Goal: Task Accomplishment & Management: Manage account settings

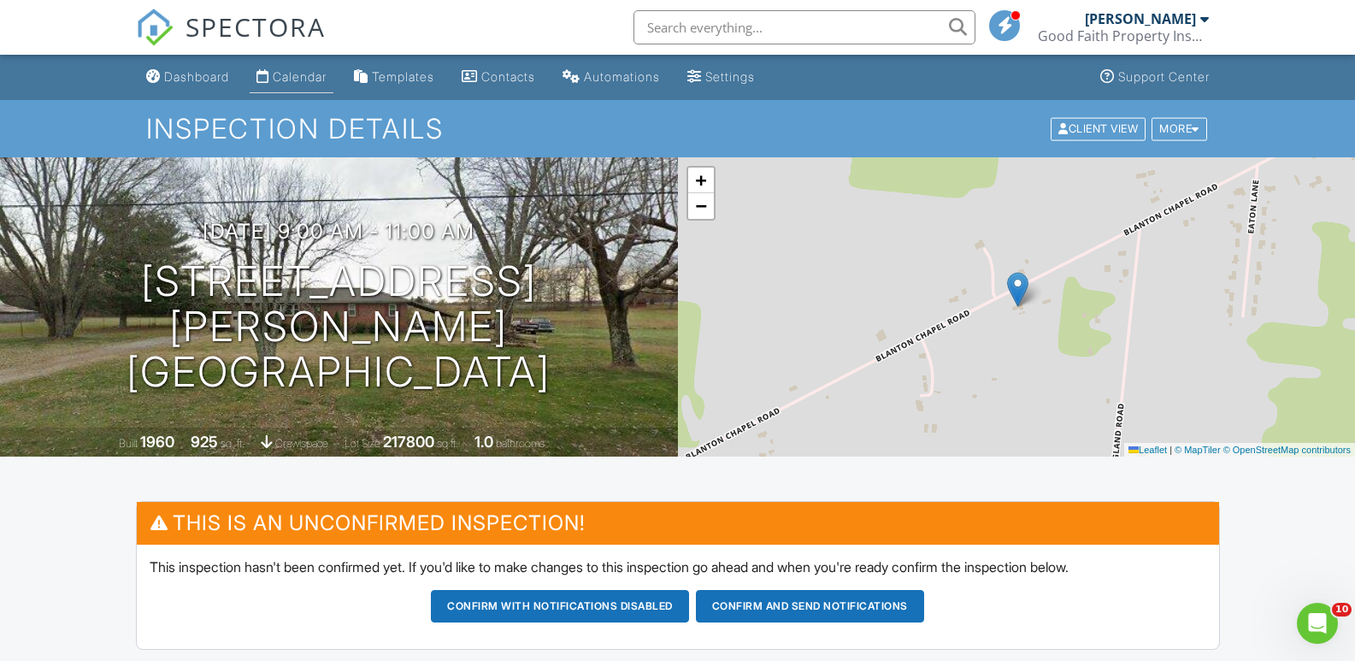
click at [311, 77] on div "Calendar" at bounding box center [300, 76] width 54 height 15
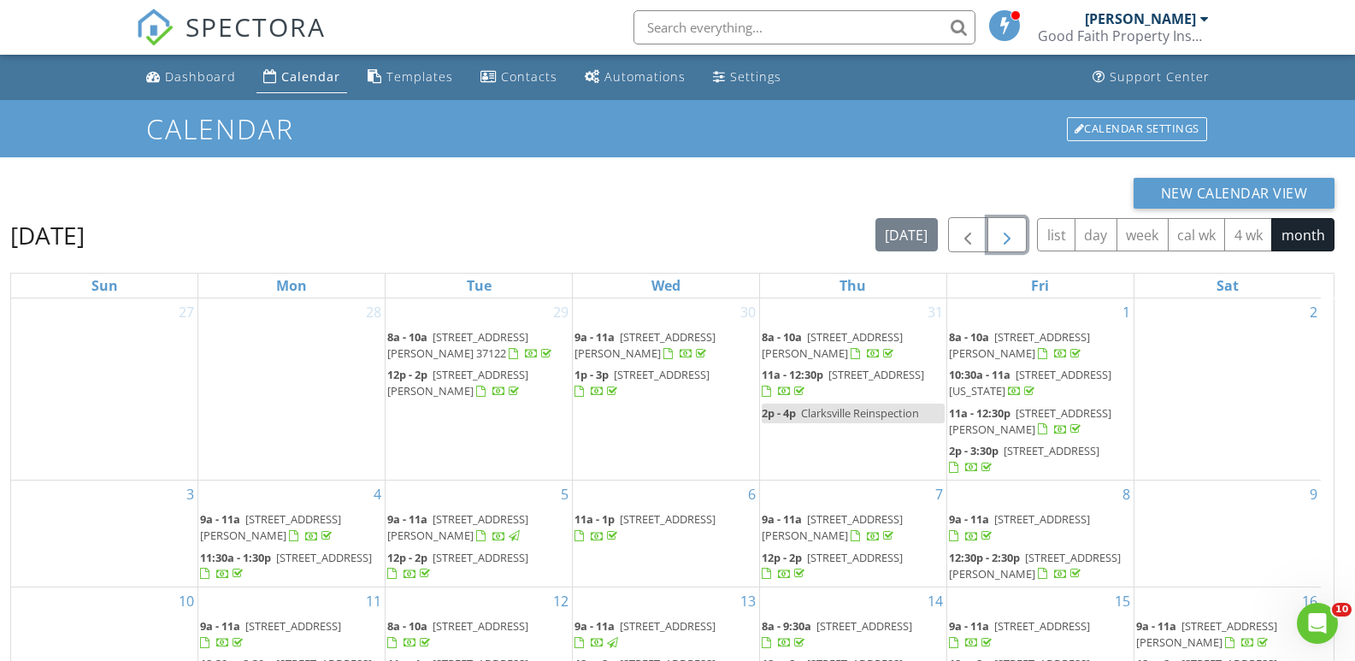
click at [1013, 235] on span "button" at bounding box center [1007, 235] width 21 height 21
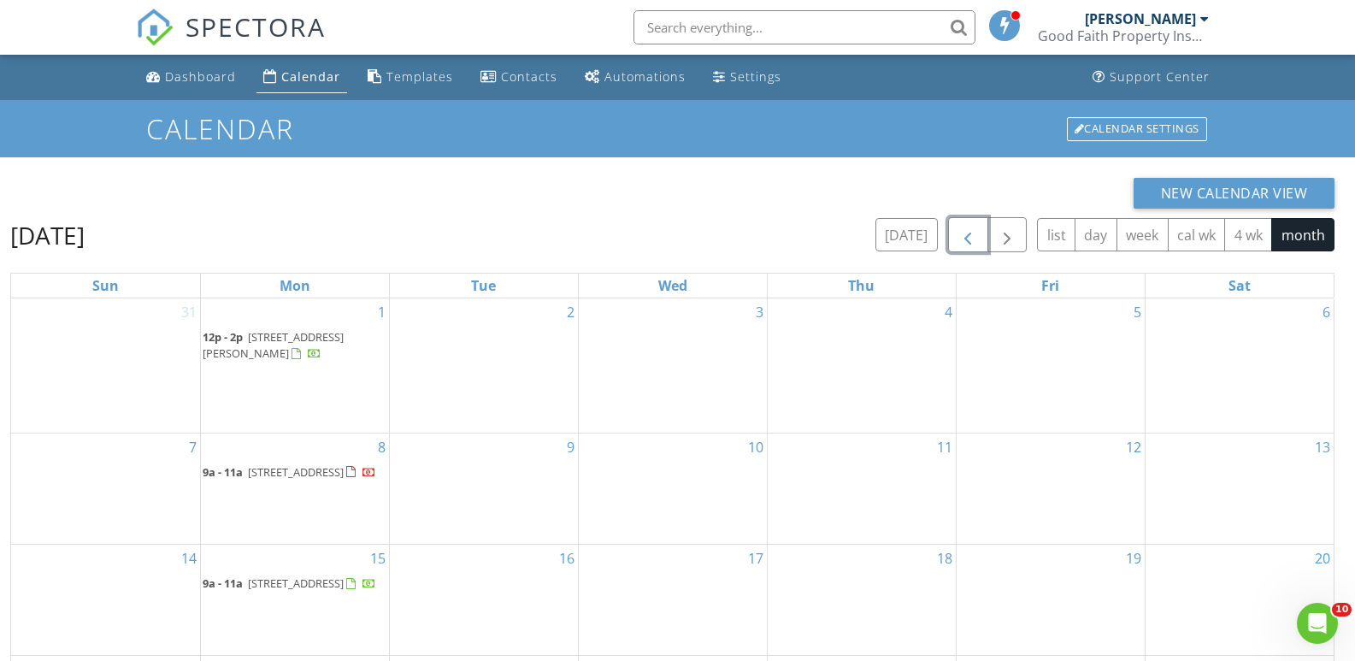
click at [974, 238] on span "button" at bounding box center [967, 235] width 21 height 21
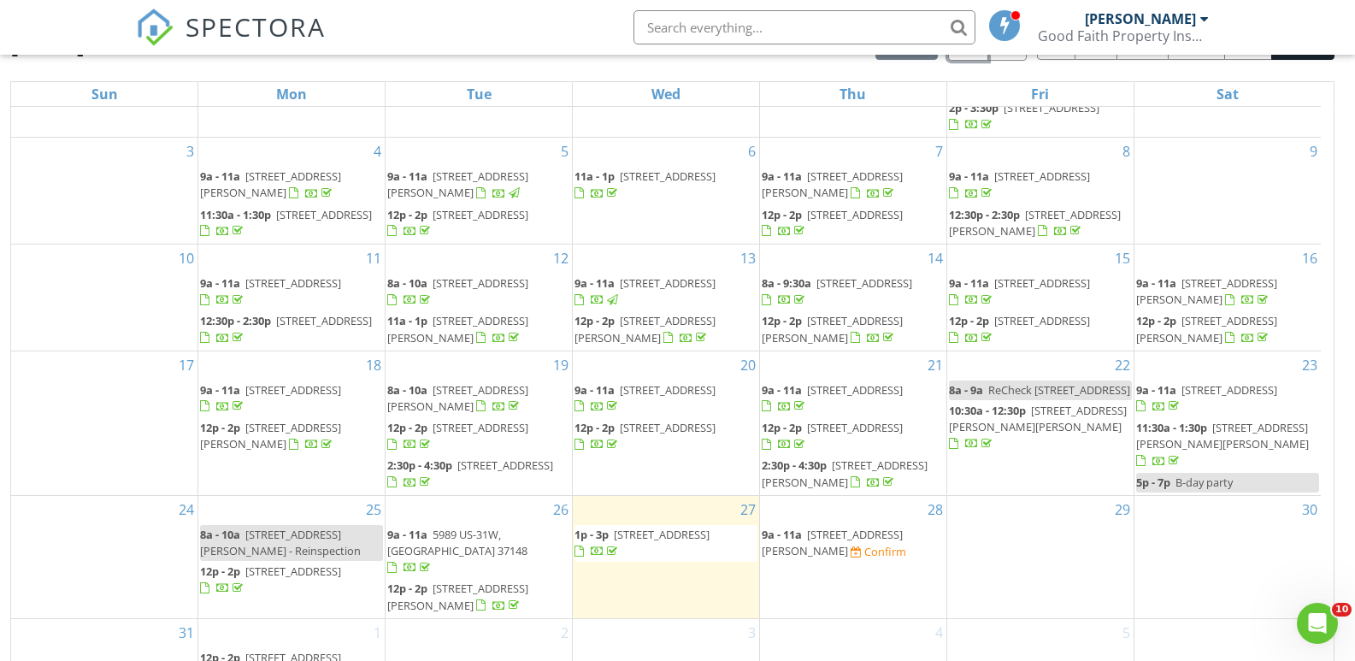
scroll to position [227, 0]
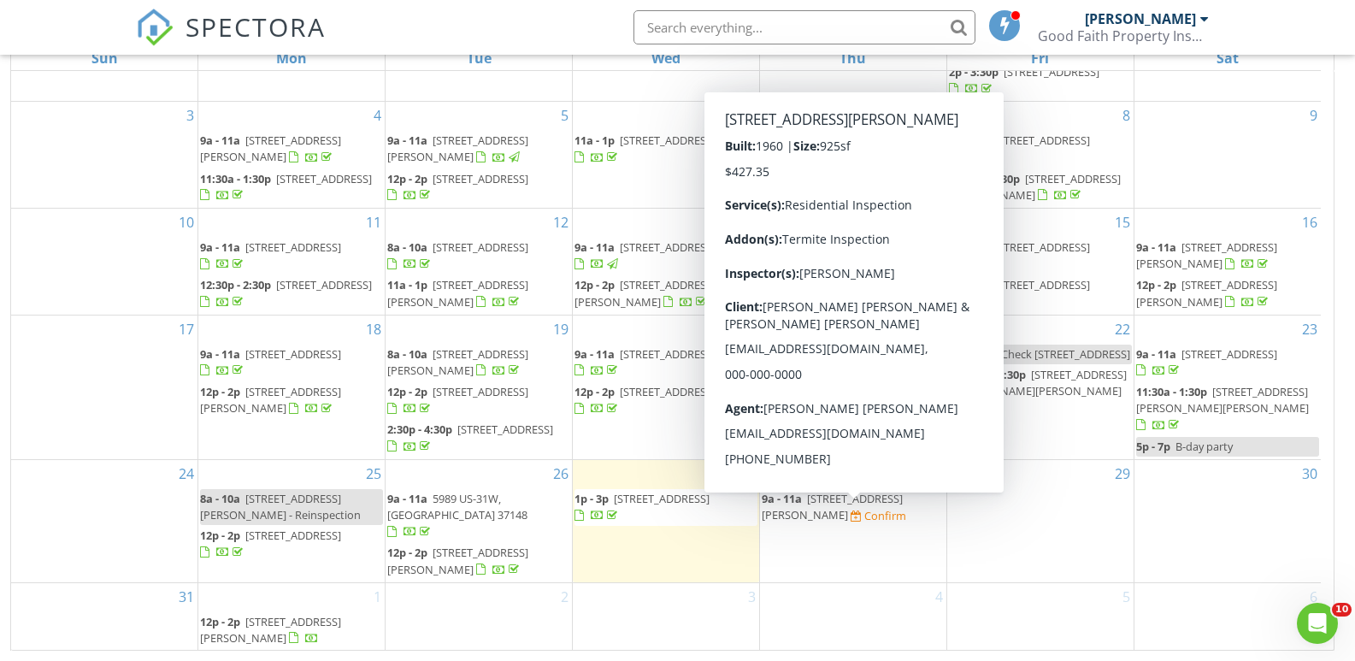
click at [860, 515] on span "[STREET_ADDRESS][PERSON_NAME]" at bounding box center [832, 507] width 141 height 32
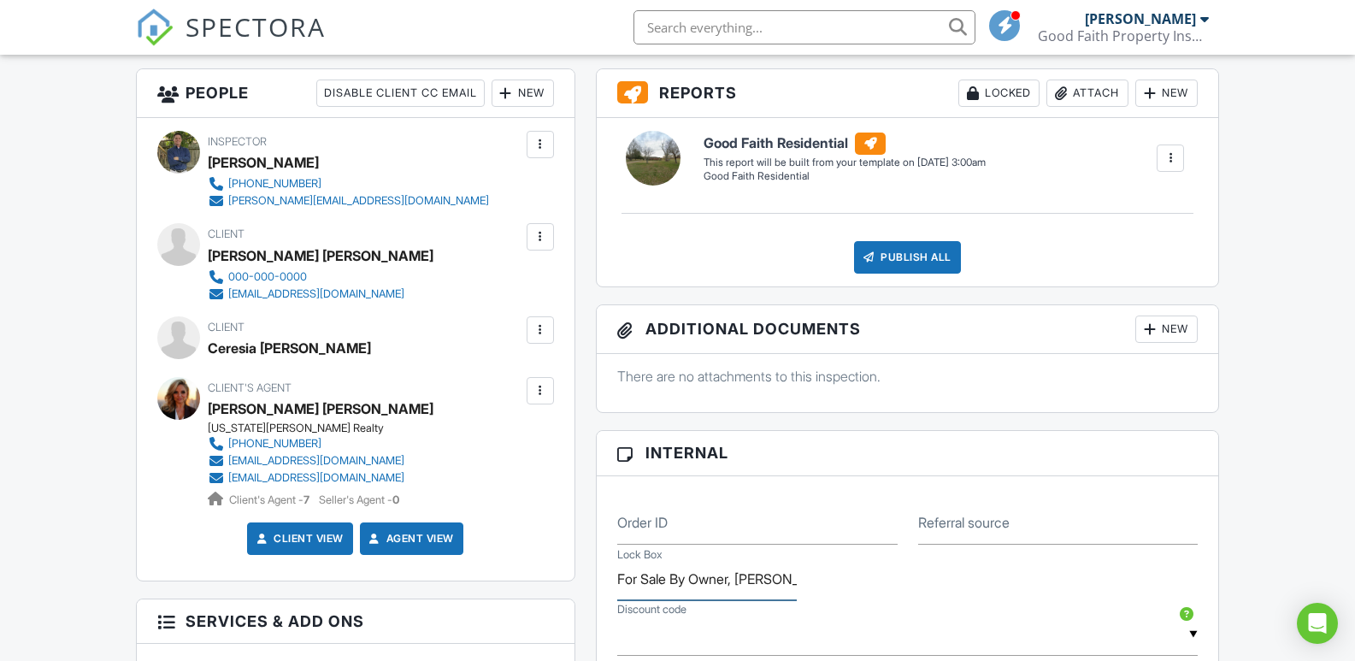
click at [711, 586] on input "For Sale By Owner, Billy Brandon 931-581-4520" at bounding box center [707, 579] width 180 height 42
click at [775, 583] on input "For Sale By Owner, Billy Brandon 931-581-4520" at bounding box center [707, 579] width 180 height 42
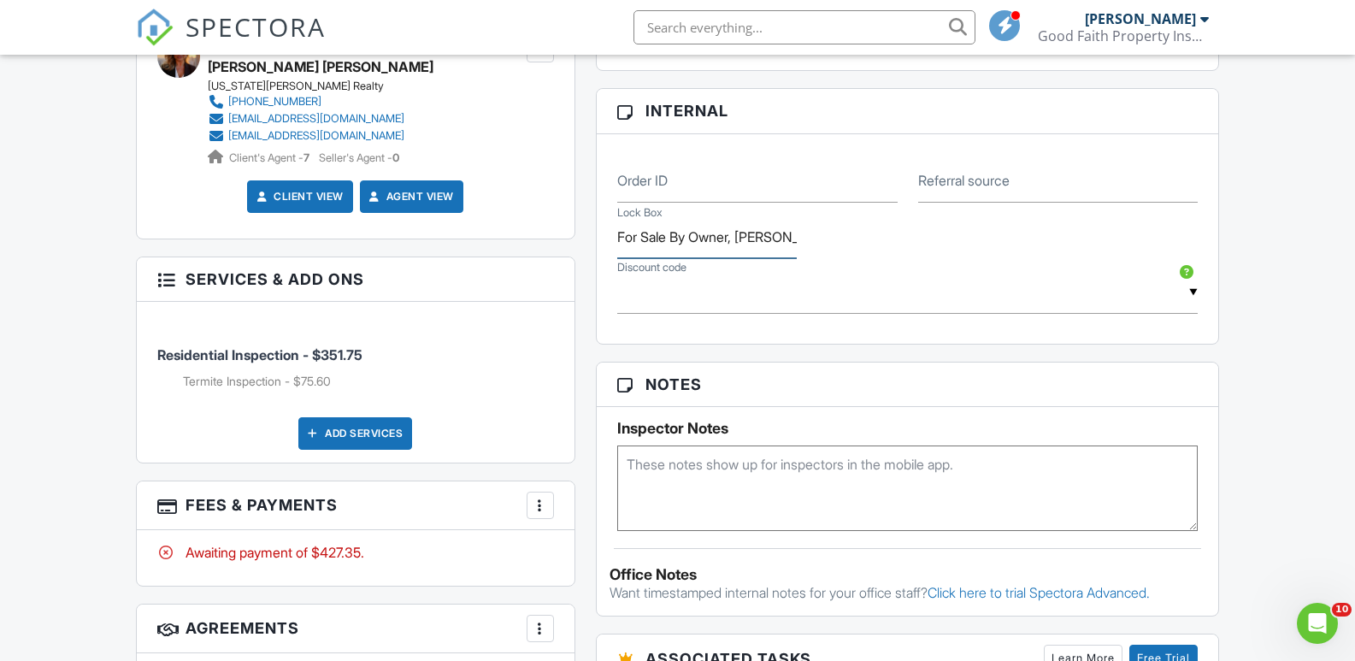
scroll to position [0, 124]
drag, startPoint x: 742, startPoint y: 236, endPoint x: 868, endPoint y: 237, distance: 125.7
click at [868, 237] on div "Lock Box For Sale By Owner, Billy Brandon 931-581-4520" at bounding box center [908, 231] width 602 height 56
click at [675, 461] on textarea at bounding box center [907, 487] width 581 height 85
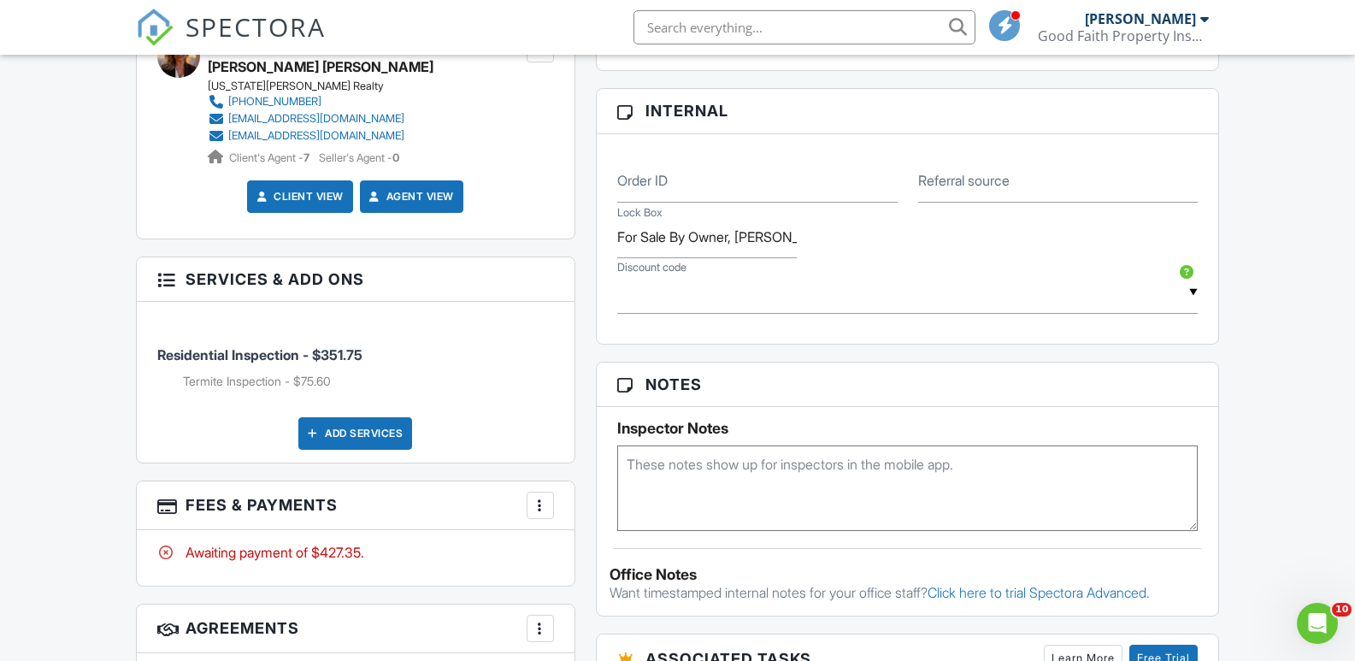
paste textarea "Billy Brandon 931-581-4520"
click at [625, 466] on textarea "Billy Brandon 931-581-4520" at bounding box center [907, 487] width 581 height 85
click at [626, 459] on textarea "Call seller for access. Billy Brandon 931-581-4520" at bounding box center [907, 487] width 581 height 85
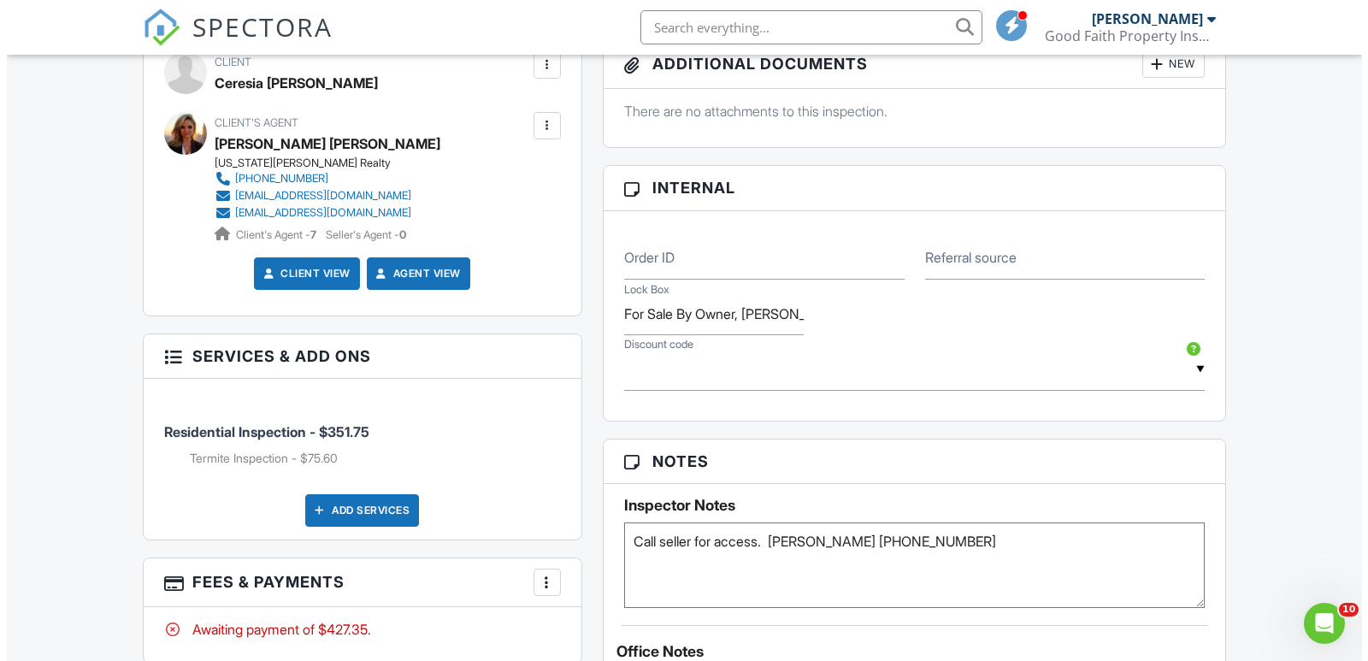
scroll to position [1026, 0]
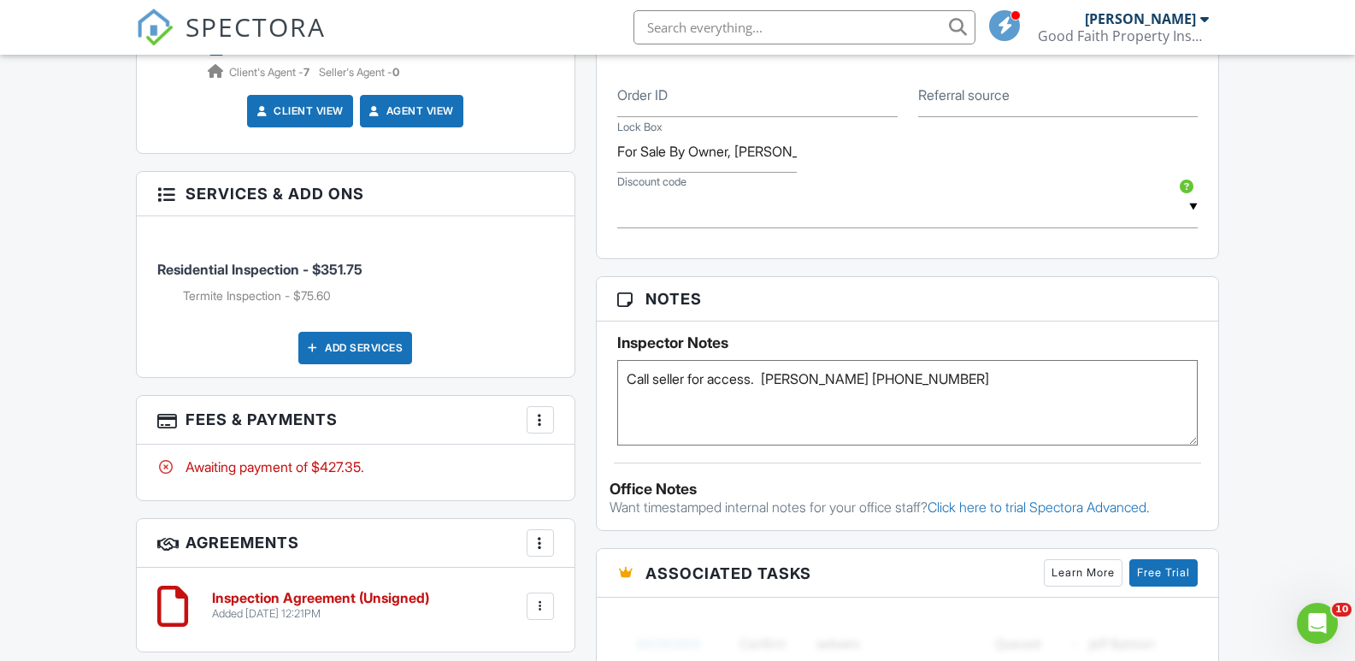
type textarea "Call seller for access. Billy Brandon 931-581-4520"
click at [539, 424] on div at bounding box center [540, 419] width 17 height 17
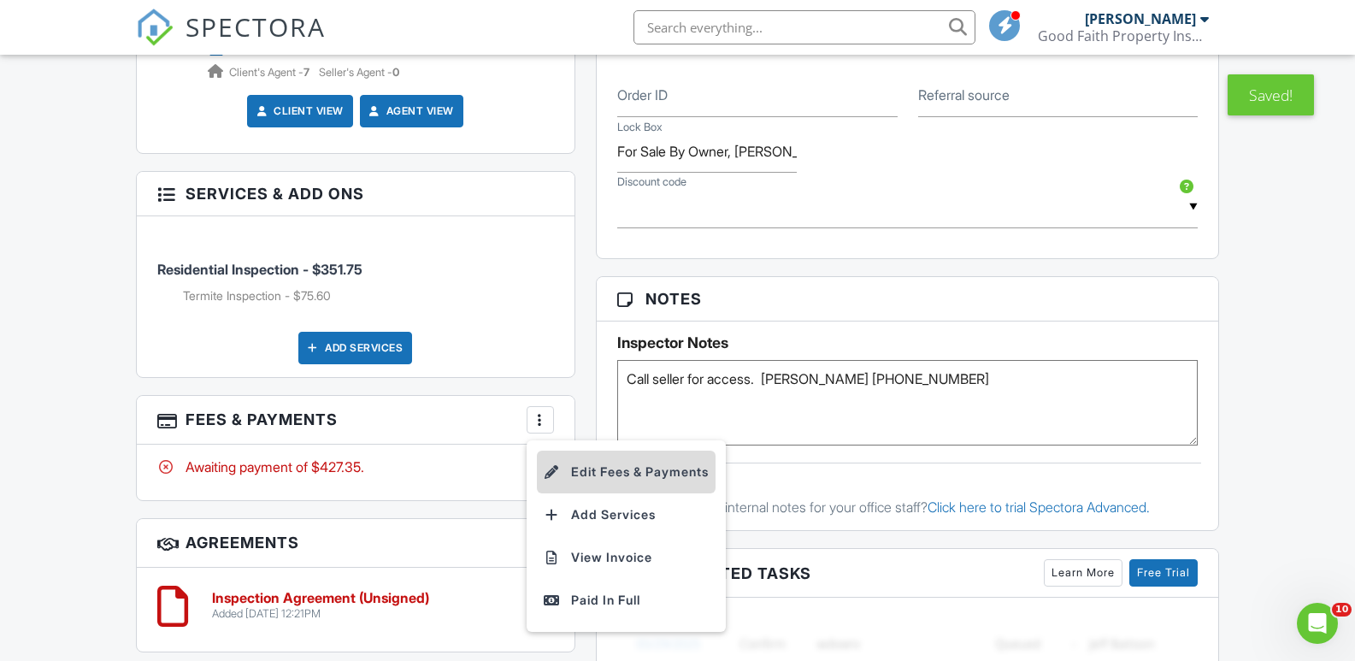
click at [612, 474] on li "Edit Fees & Payments" at bounding box center [626, 471] width 179 height 43
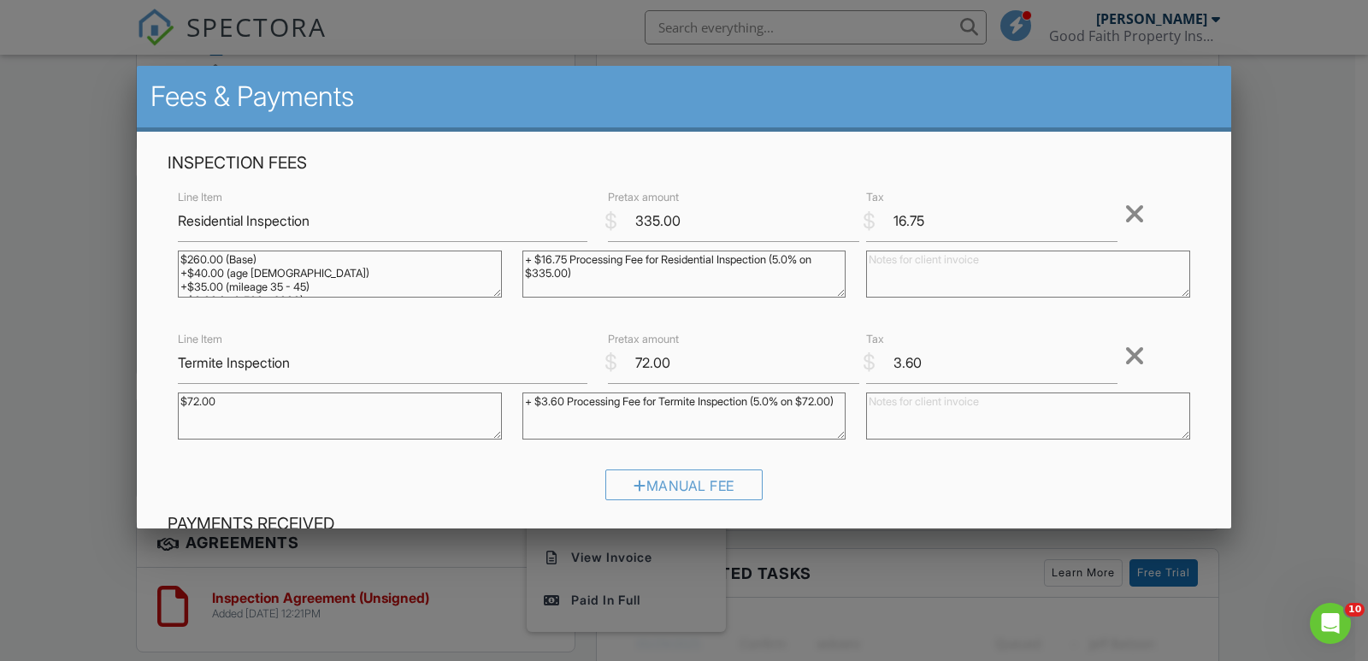
drag, startPoint x: 227, startPoint y: 402, endPoint x: 172, endPoint y: 399, distance: 55.6
click at [172, 399] on div "$72.00" at bounding box center [340, 418] width 344 height 68
drag, startPoint x: 521, startPoint y: 399, endPoint x: 582, endPoint y: 414, distance: 63.2
click at [582, 414] on textarea "+ $3.60 Processing Fee for Termite Inspection (5.0% on $72.00)" at bounding box center [684, 415] width 324 height 47
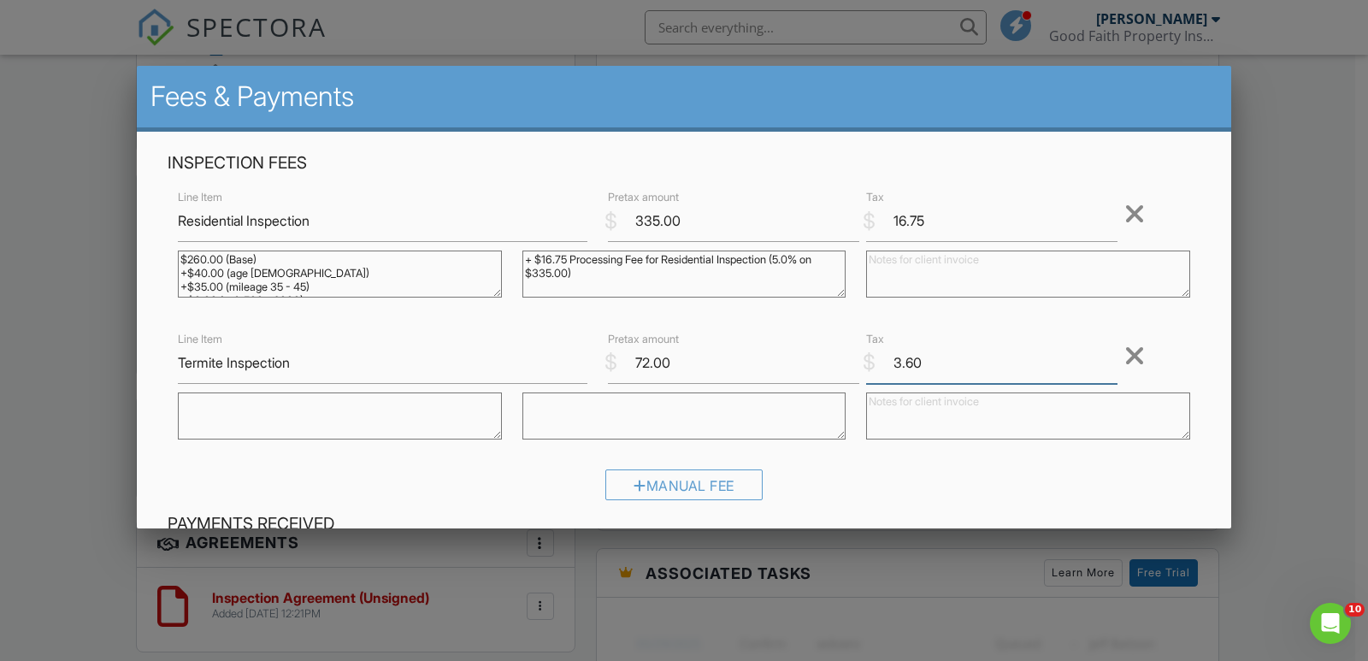
drag, startPoint x: 916, startPoint y: 366, endPoint x: 874, endPoint y: 366, distance: 42.7
click at [874, 366] on input "3.60" at bounding box center [991, 363] width 251 height 42
click at [644, 362] on input "72.00" at bounding box center [733, 363] width 251 height 42
type input "75.00"
click at [928, 223] on input "16.75" at bounding box center [991, 221] width 251 height 42
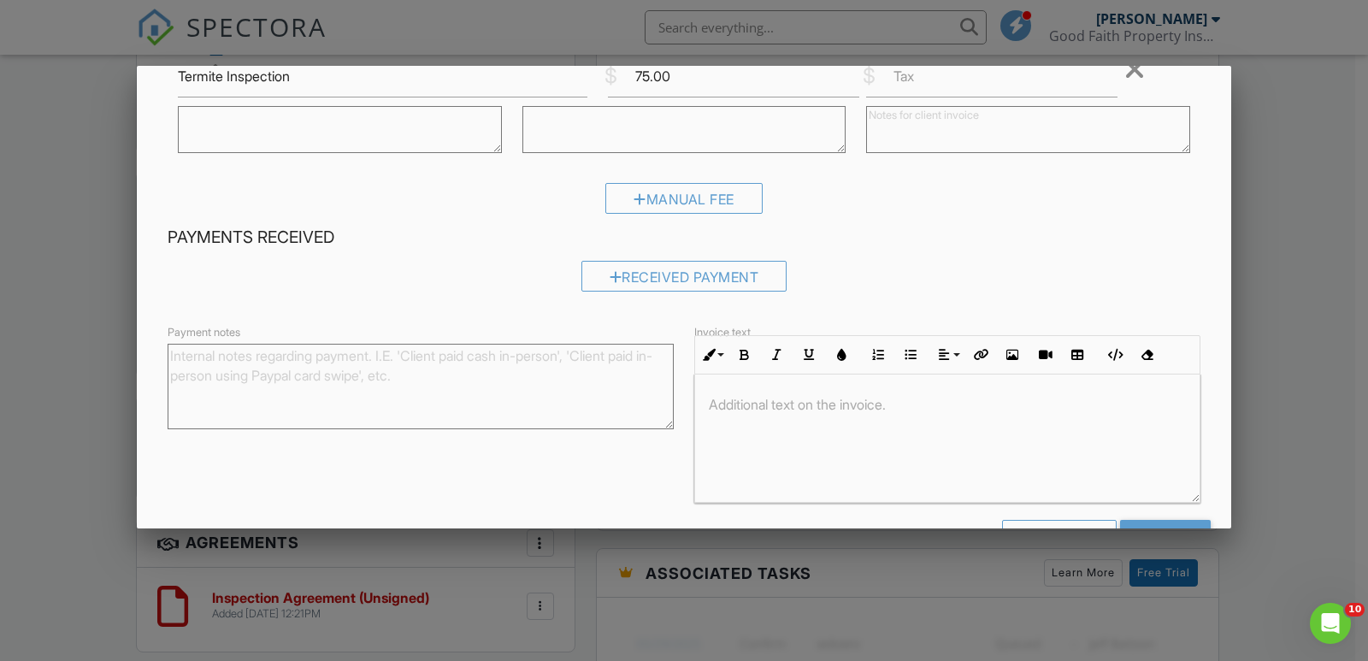
scroll to position [342, 0]
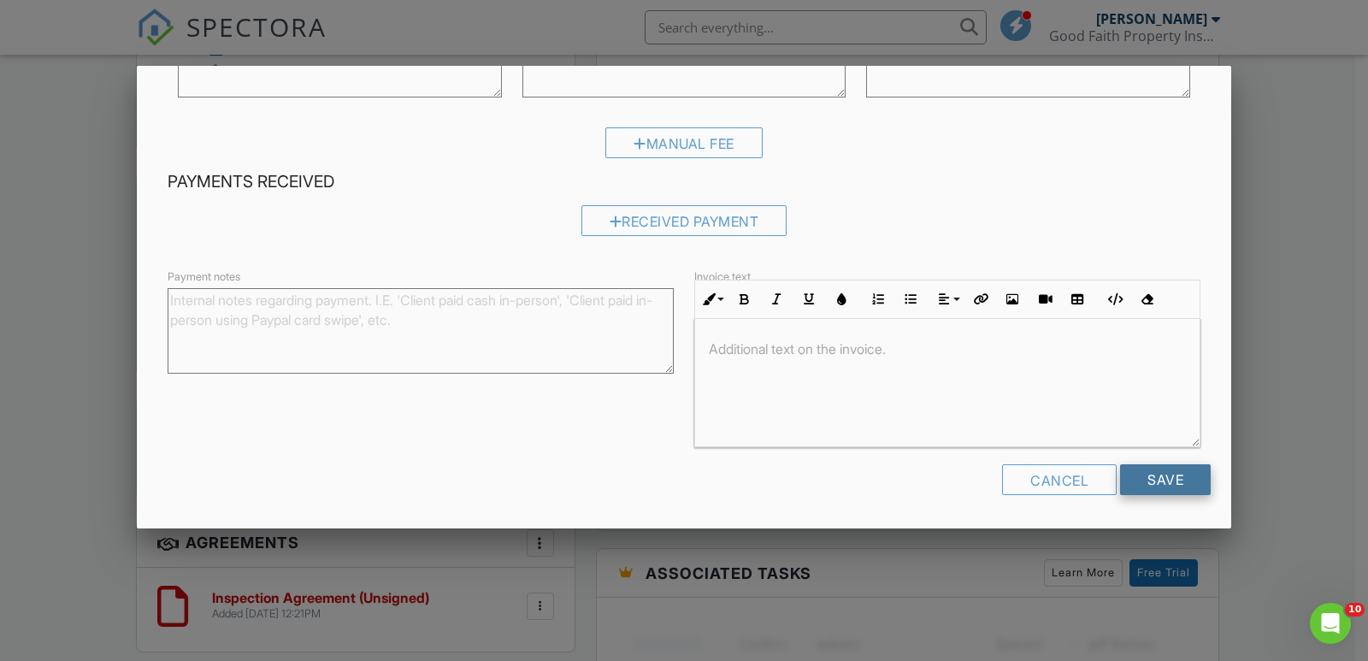
click at [1155, 481] on input "Save" at bounding box center [1165, 479] width 91 height 31
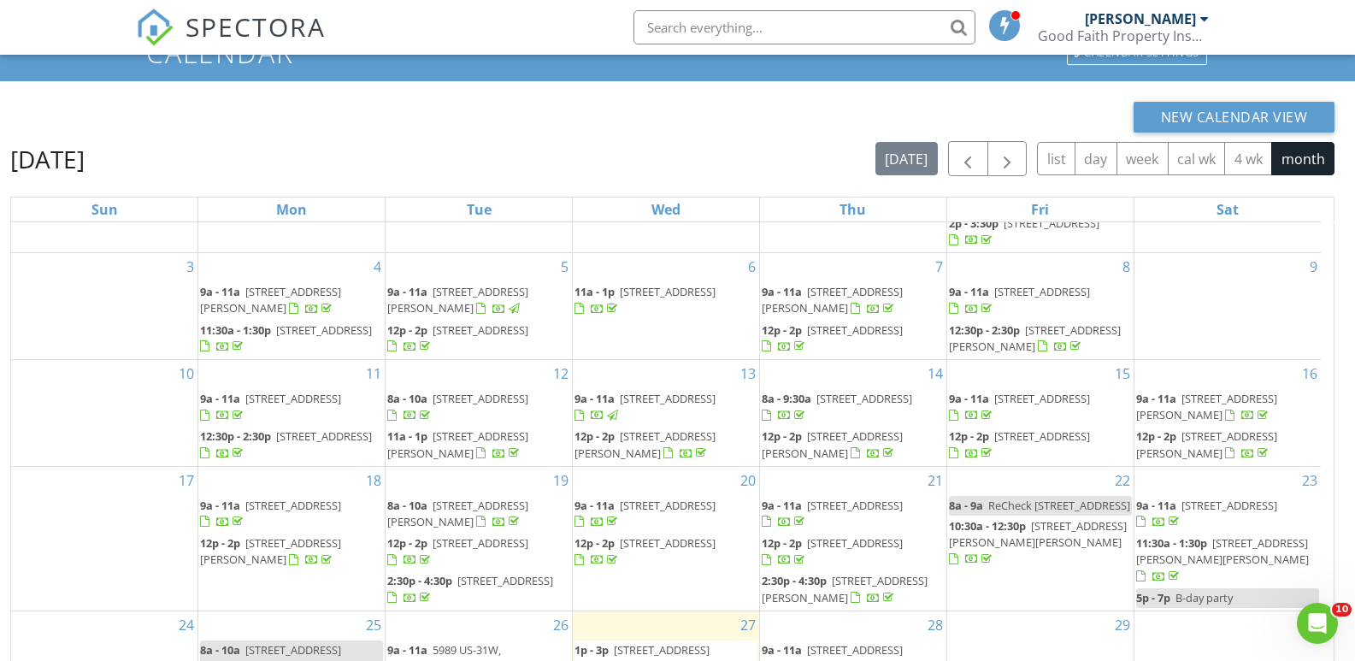
scroll to position [227, 0]
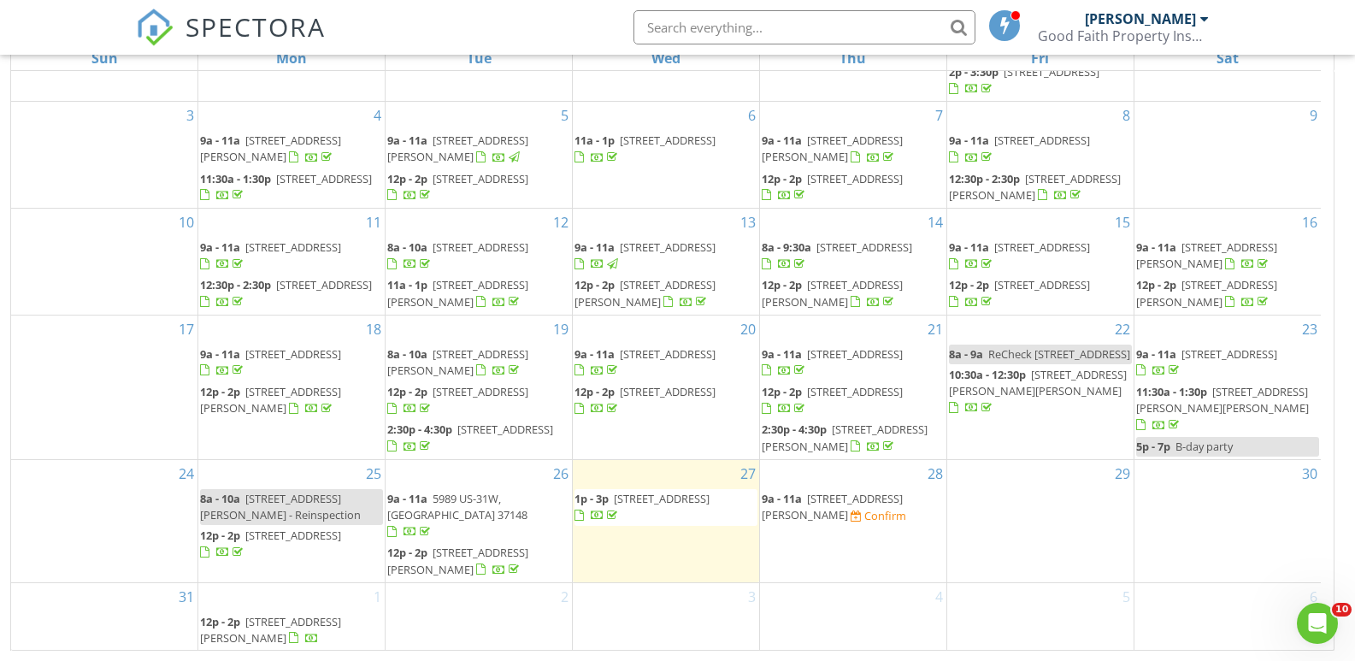
click at [857, 522] on span "2921 Blanton Chapel Rd, Manchester 37355" at bounding box center [832, 507] width 141 height 32
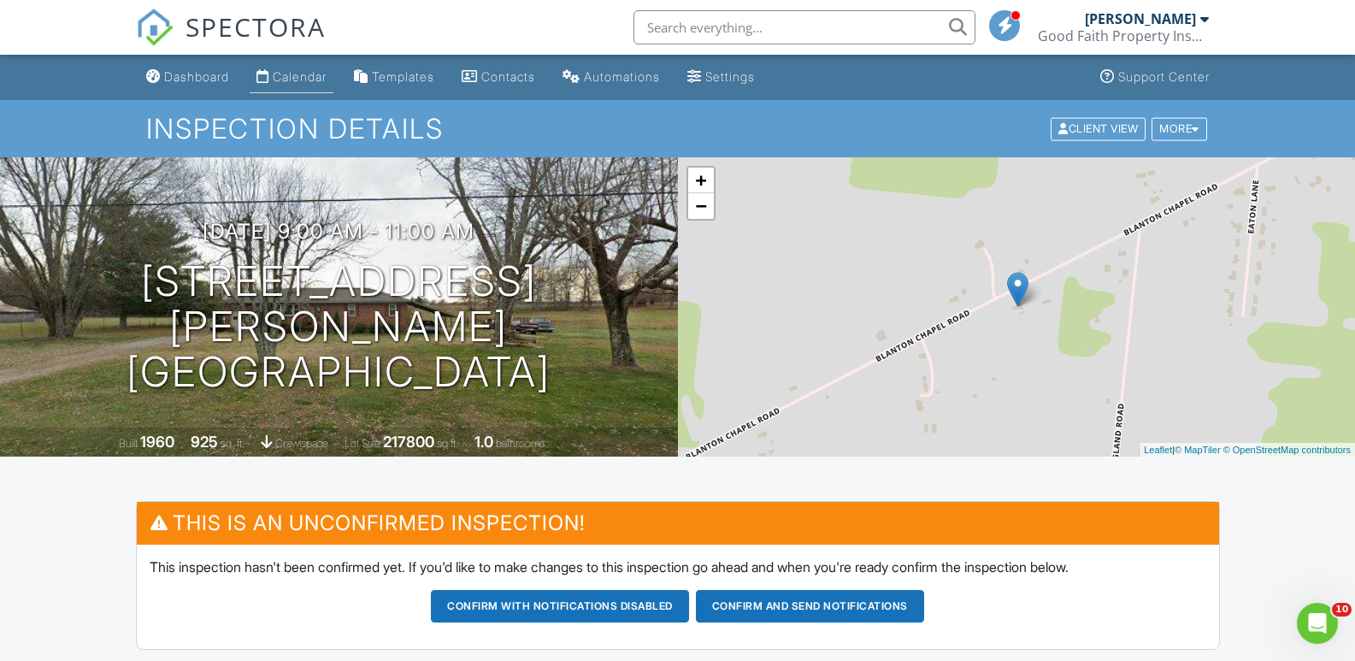
click at [300, 82] on div "Calendar" at bounding box center [300, 76] width 54 height 15
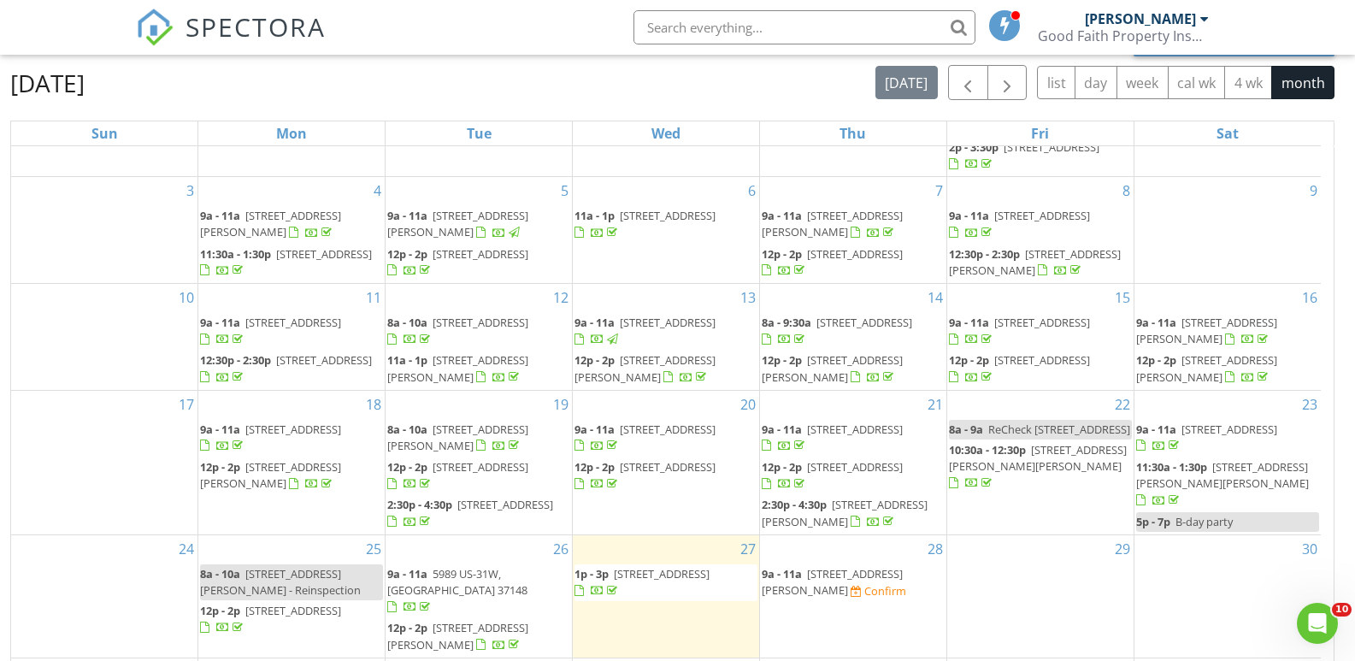
scroll to position [227, 0]
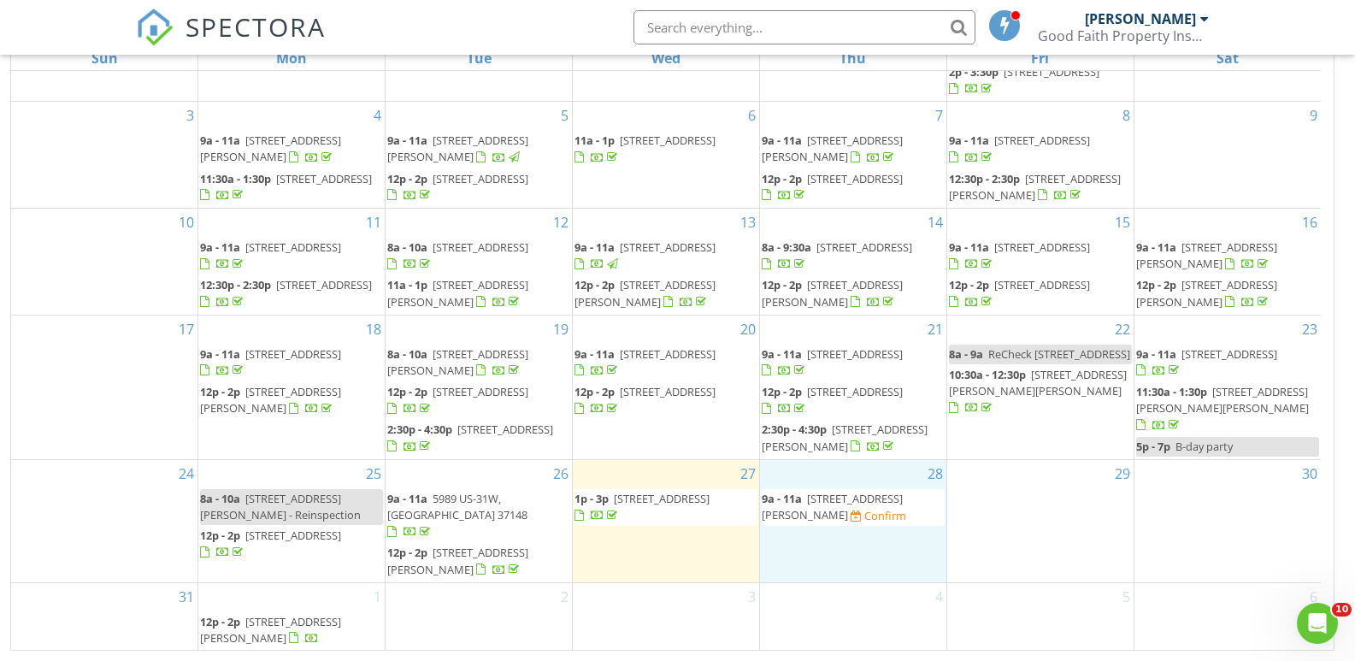
click at [841, 555] on div "28 9a - 11a [STREET_ADDRESS][PERSON_NAME] Confirm" at bounding box center [853, 521] width 186 height 122
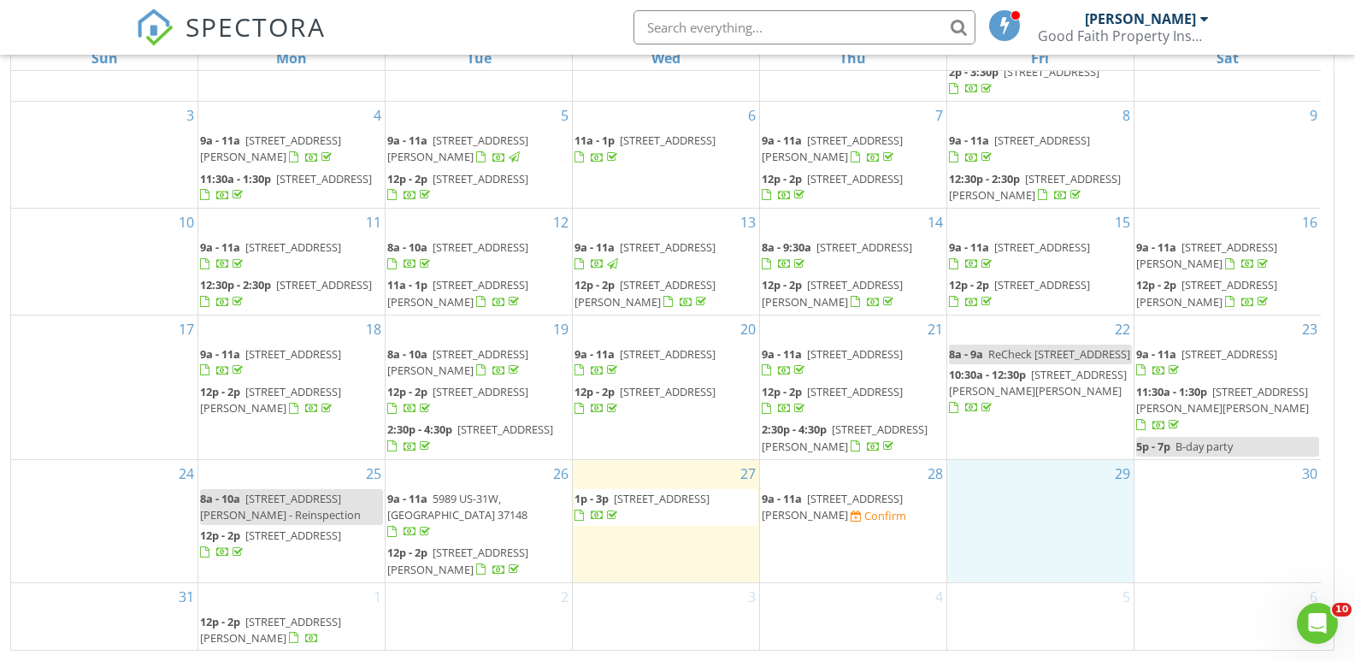
click at [1039, 532] on div "29" at bounding box center [1040, 521] width 186 height 122
click at [848, 515] on span "2921 Blanton Chapel Rd, Manchester 37355" at bounding box center [832, 507] width 141 height 32
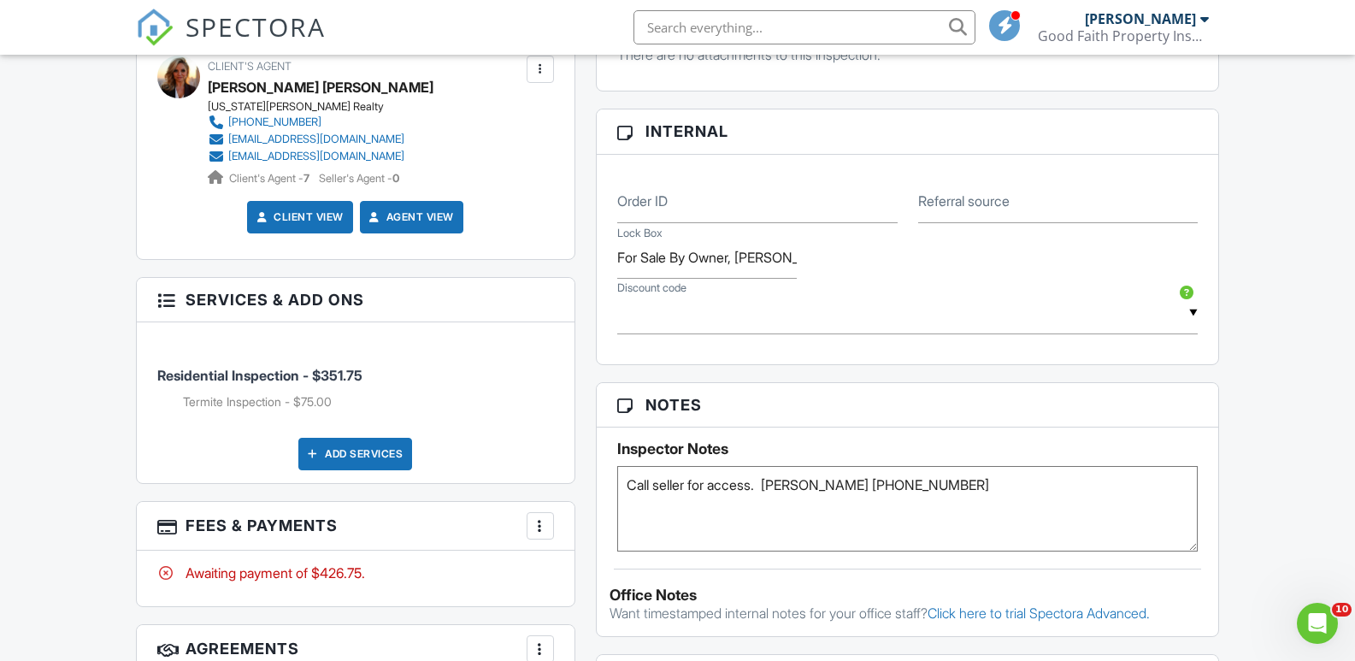
scroll to position [940, 0]
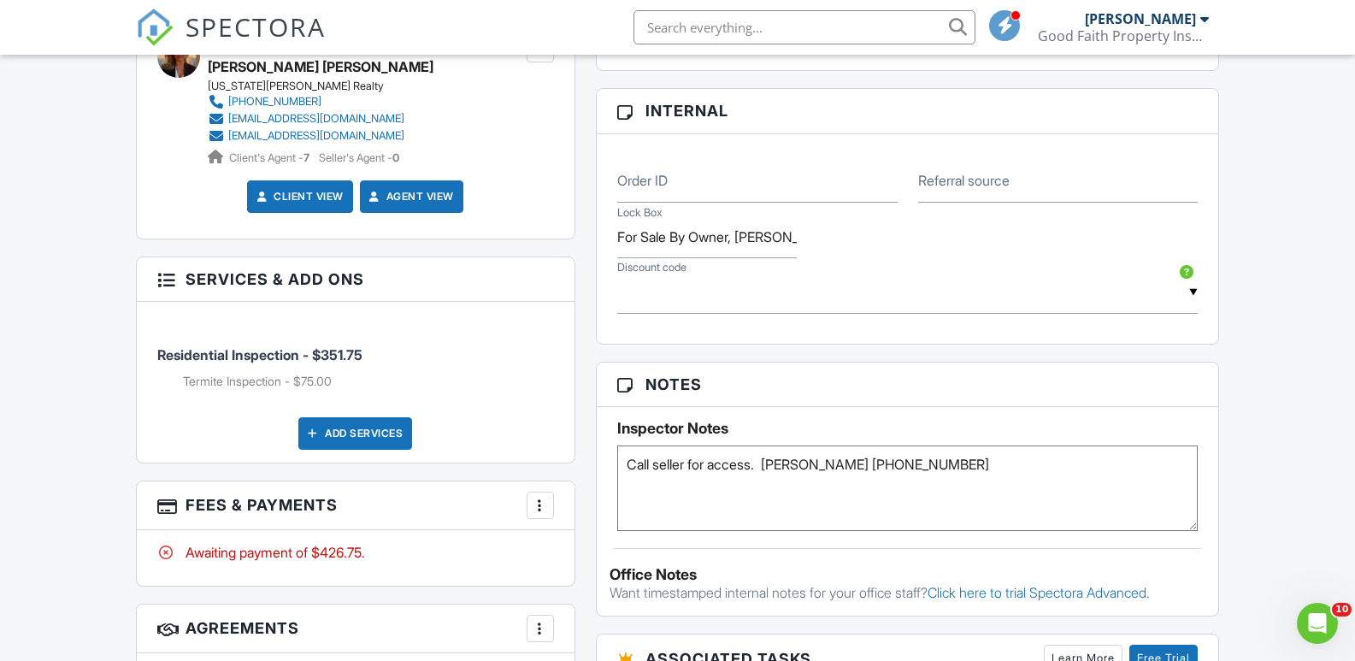
click at [654, 461] on textarea "Call seller for access. [PERSON_NAME] [PHONE_NUMBER]" at bounding box center [907, 487] width 581 height 85
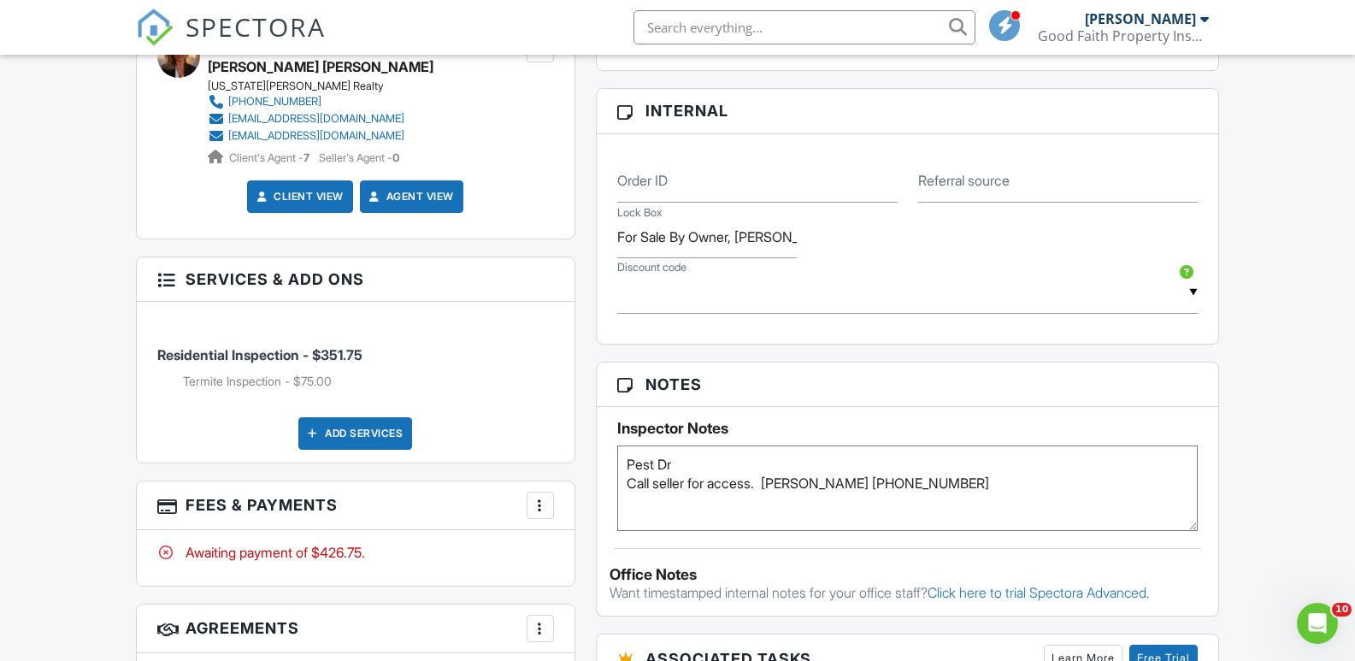
click at [760, 485] on textarea "Call seller for access. Billy Brandon 931-581-4520" at bounding box center [907, 487] width 581 height 85
click at [739, 465] on textarea "Call seller for access. Billy Brandon 931-581-4520" at bounding box center [907, 487] width 581 height 85
click at [1247, 456] on div "Dashboard Calendar Templates Contacts Automations Settings Support Center Inspe…" at bounding box center [677, 239] width 1355 height 2250
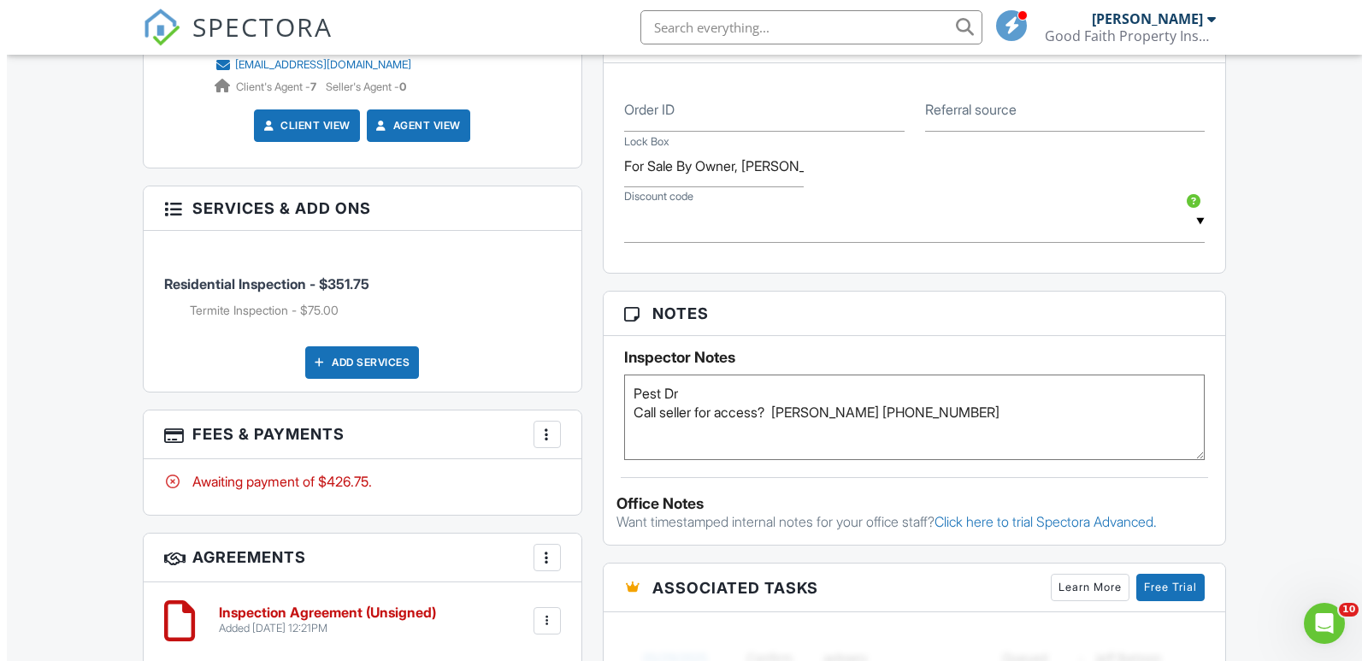
scroll to position [1026, 0]
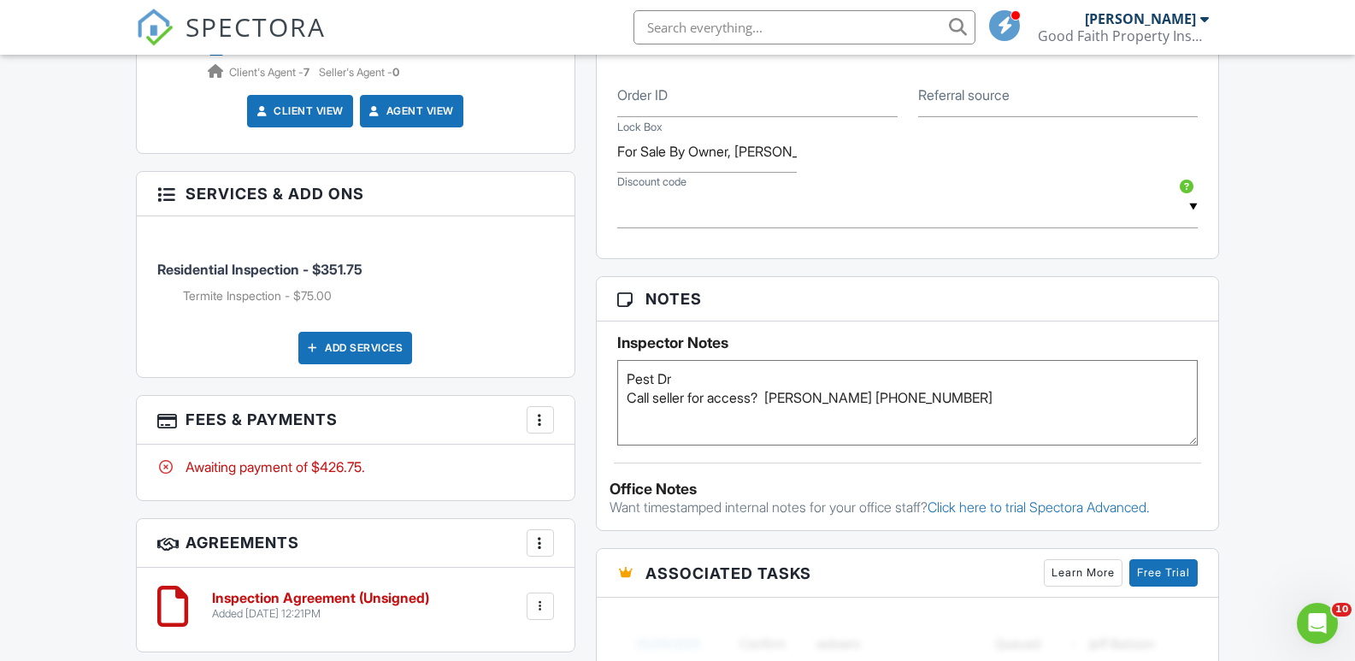
click at [626, 368] on textarea "Call seller for access. Billy Brandon 931-581-4520" at bounding box center [907, 402] width 581 height 85
click at [688, 381] on textarea "Call seller for access. Billy Brandon 931-581-4520" at bounding box center [907, 402] width 581 height 85
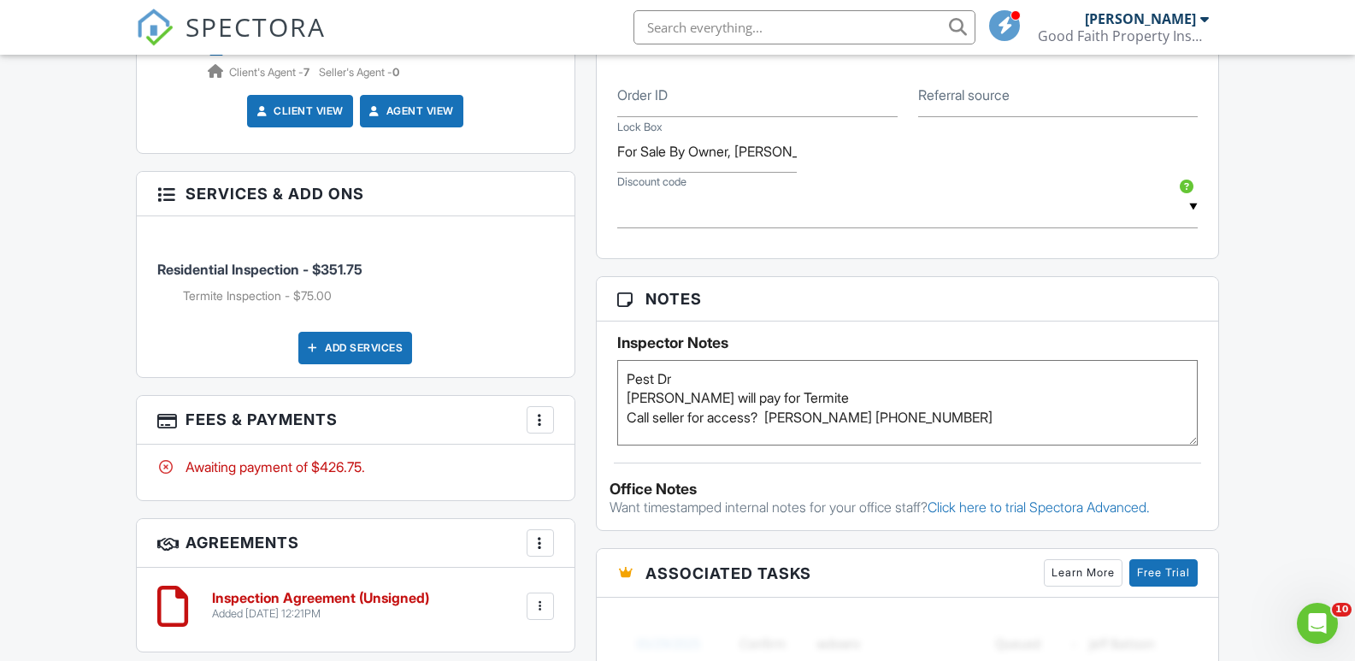
type textarea "Pest Dr [PERSON_NAME] will pay for Termite Call seller for access? [PERSON_NAME…"
click at [539, 423] on div at bounding box center [540, 419] width 17 height 17
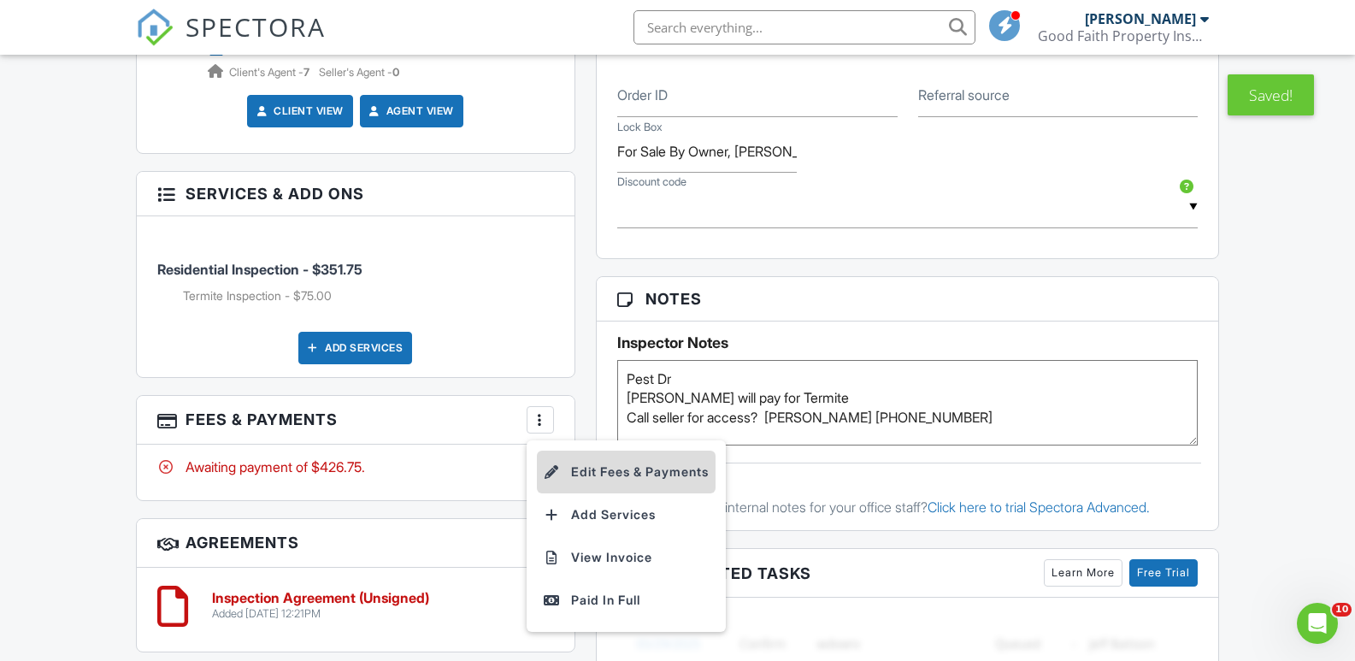
click at [630, 474] on li "Edit Fees & Payments" at bounding box center [626, 471] width 179 height 43
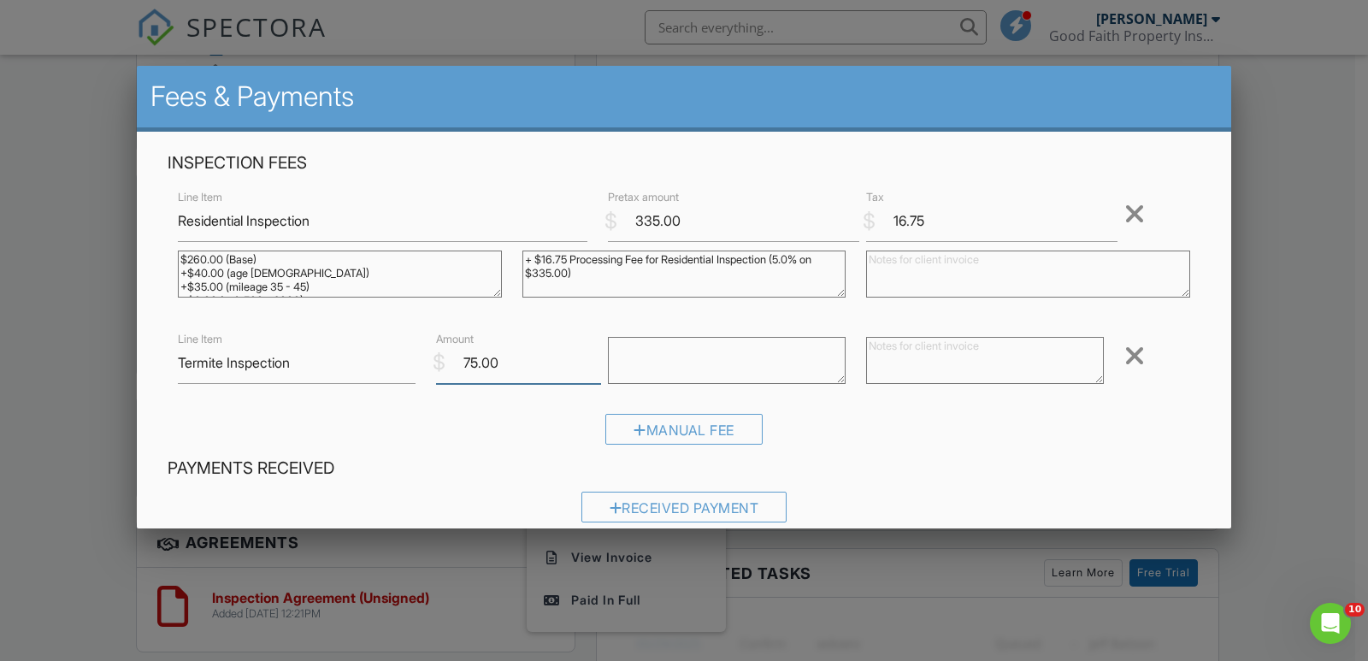
click at [495, 359] on input "75.00" at bounding box center [518, 363] width 165 height 42
type input "7"
click at [1119, 415] on div "Manual Fee" at bounding box center [684, 436] width 1033 height 44
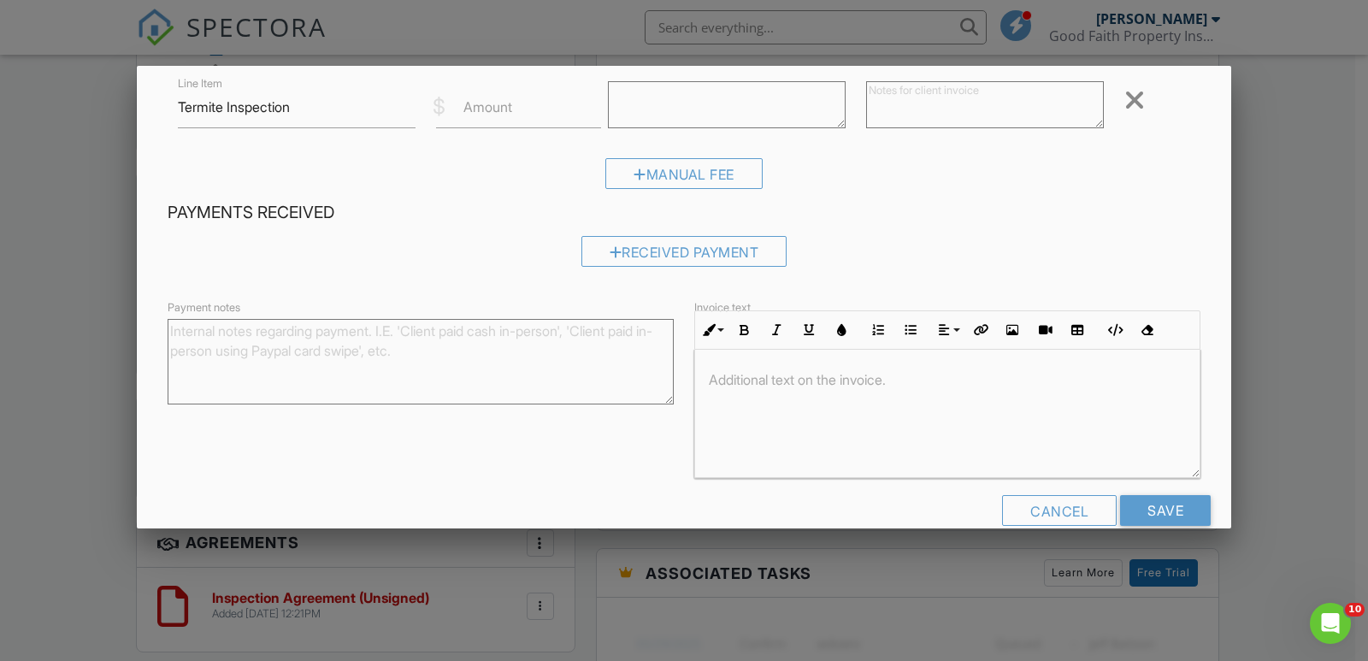
scroll to position [286, 0]
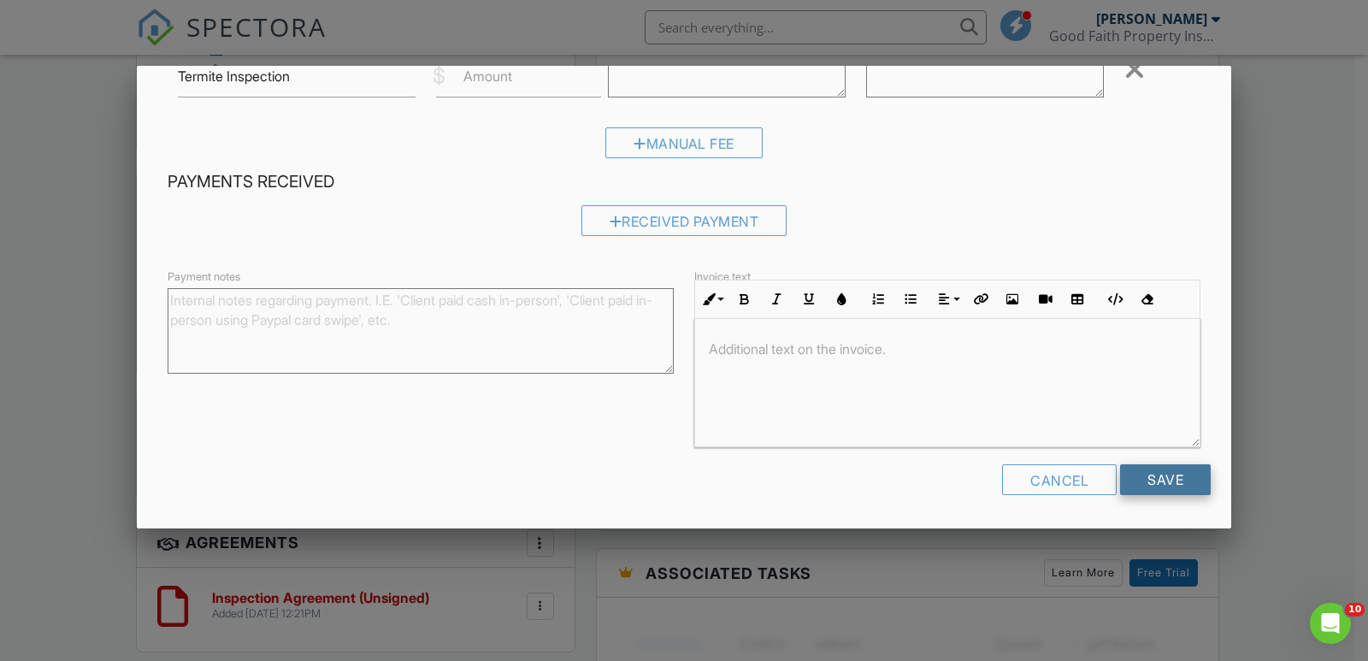
click at [1162, 476] on input "Save" at bounding box center [1165, 479] width 91 height 31
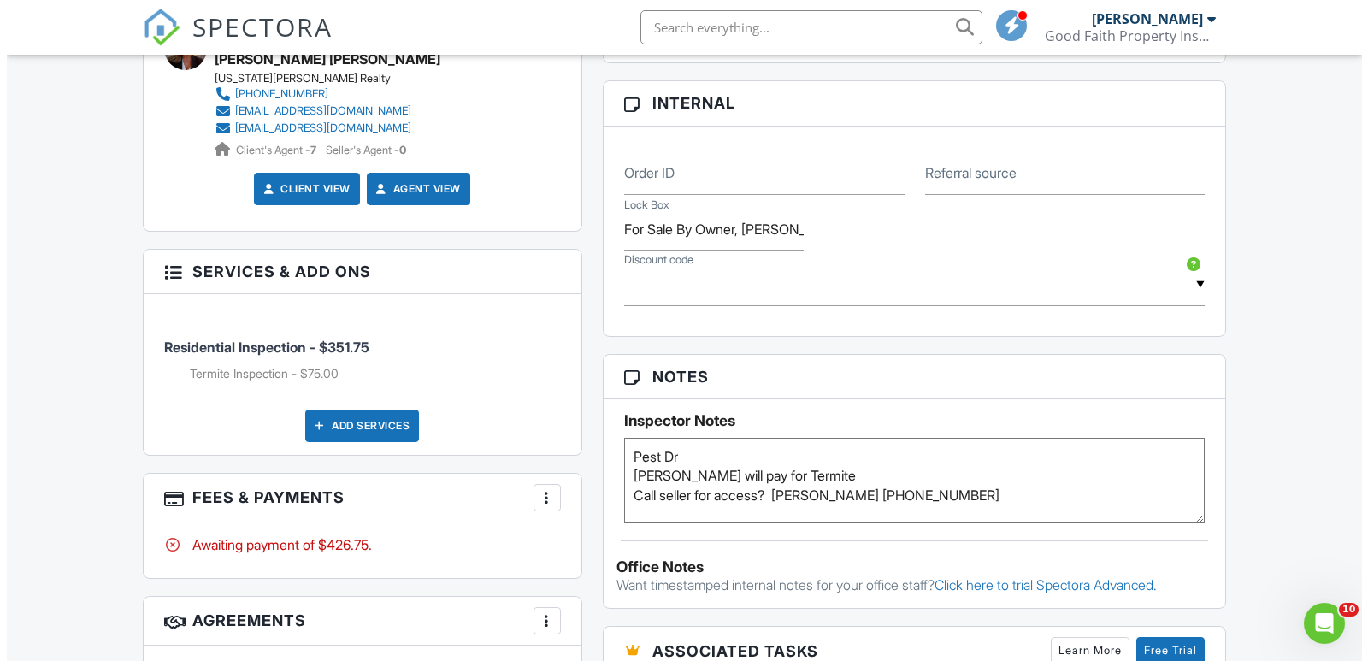
scroll to position [855, 0]
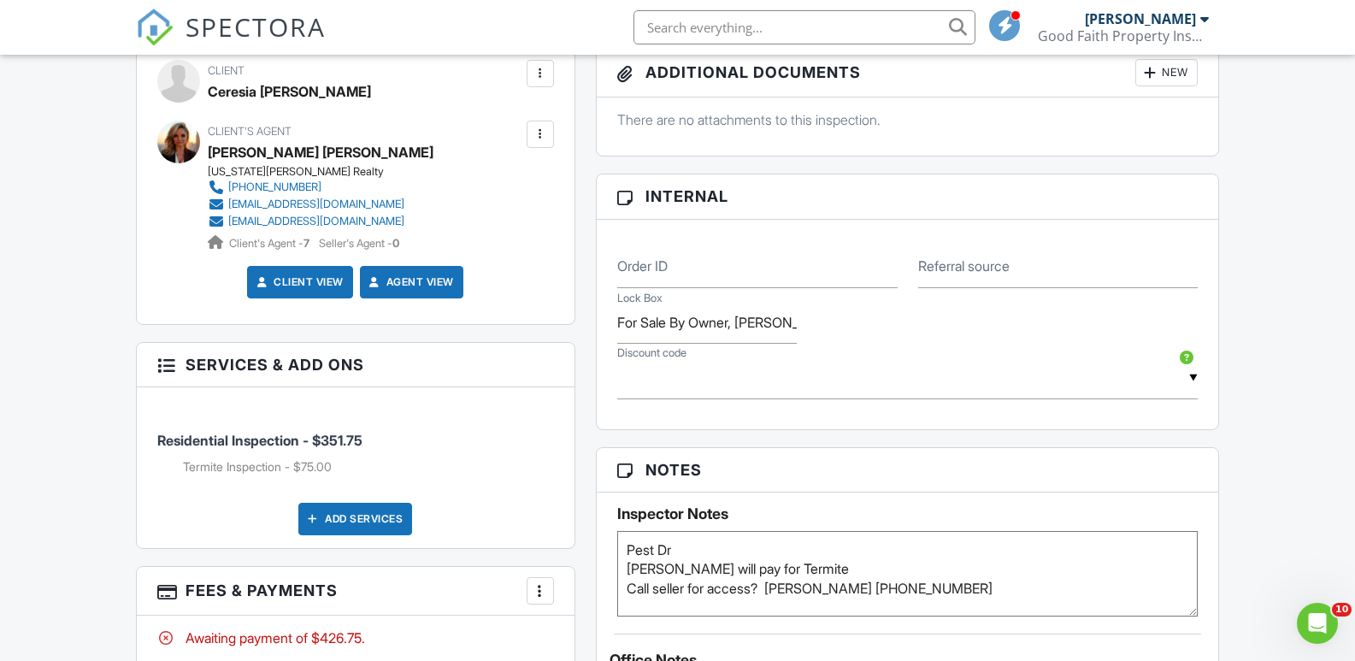
click at [539, 589] on div at bounding box center [540, 590] width 17 height 17
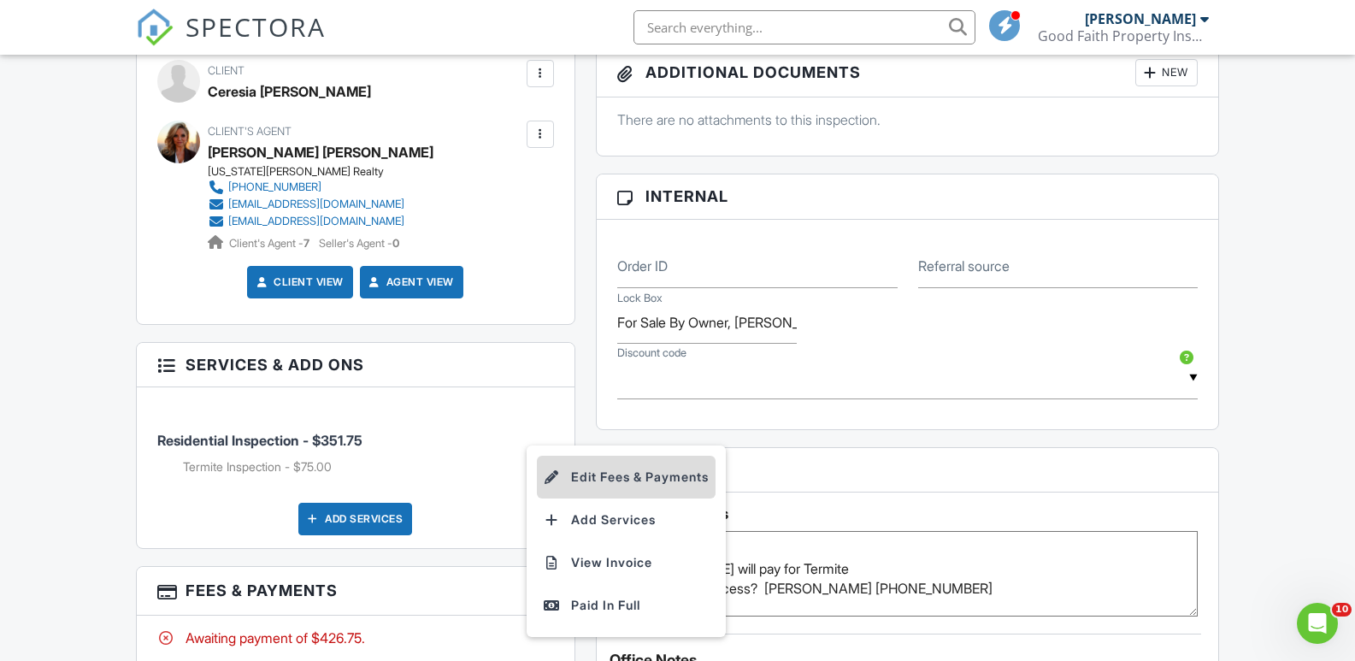
click at [622, 475] on li "Edit Fees & Payments" at bounding box center [626, 477] width 179 height 43
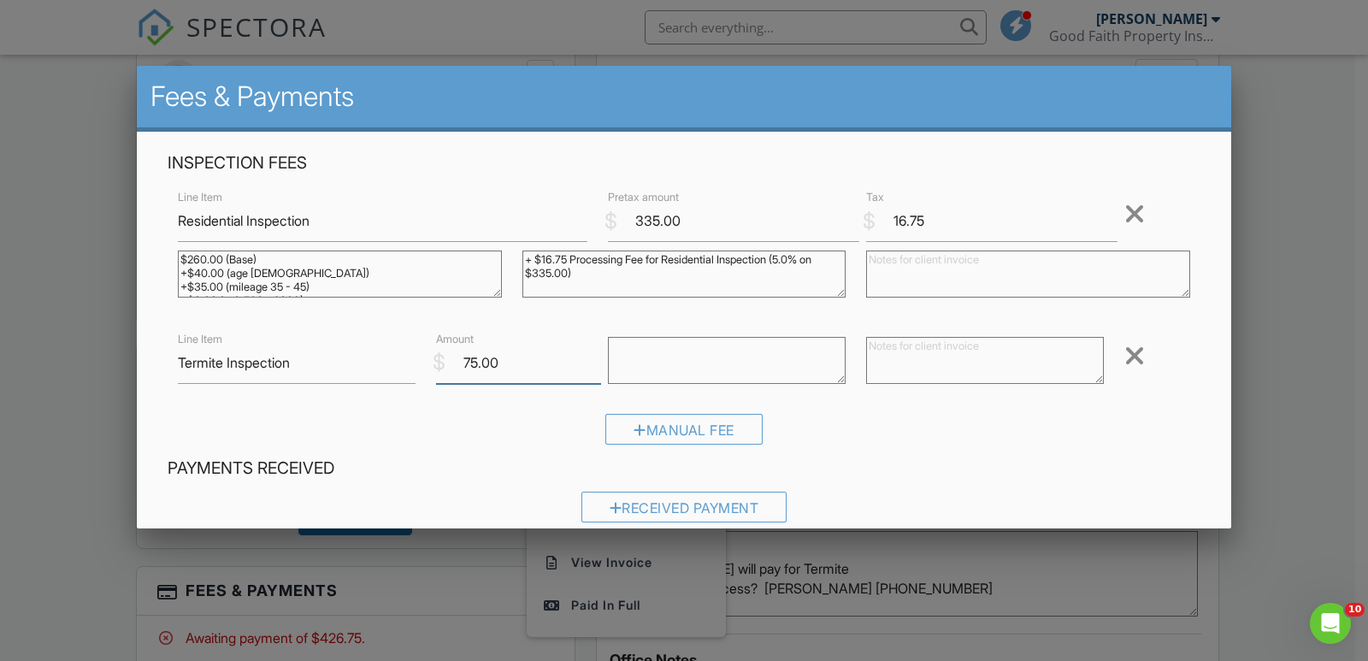
drag, startPoint x: 459, startPoint y: 362, endPoint x: 474, endPoint y: 362, distance: 15.4
click at [474, 362] on input "75.00" at bounding box center [518, 363] width 165 height 42
type input ".00"
click at [499, 432] on div "Manual Fee" at bounding box center [684, 436] width 1033 height 44
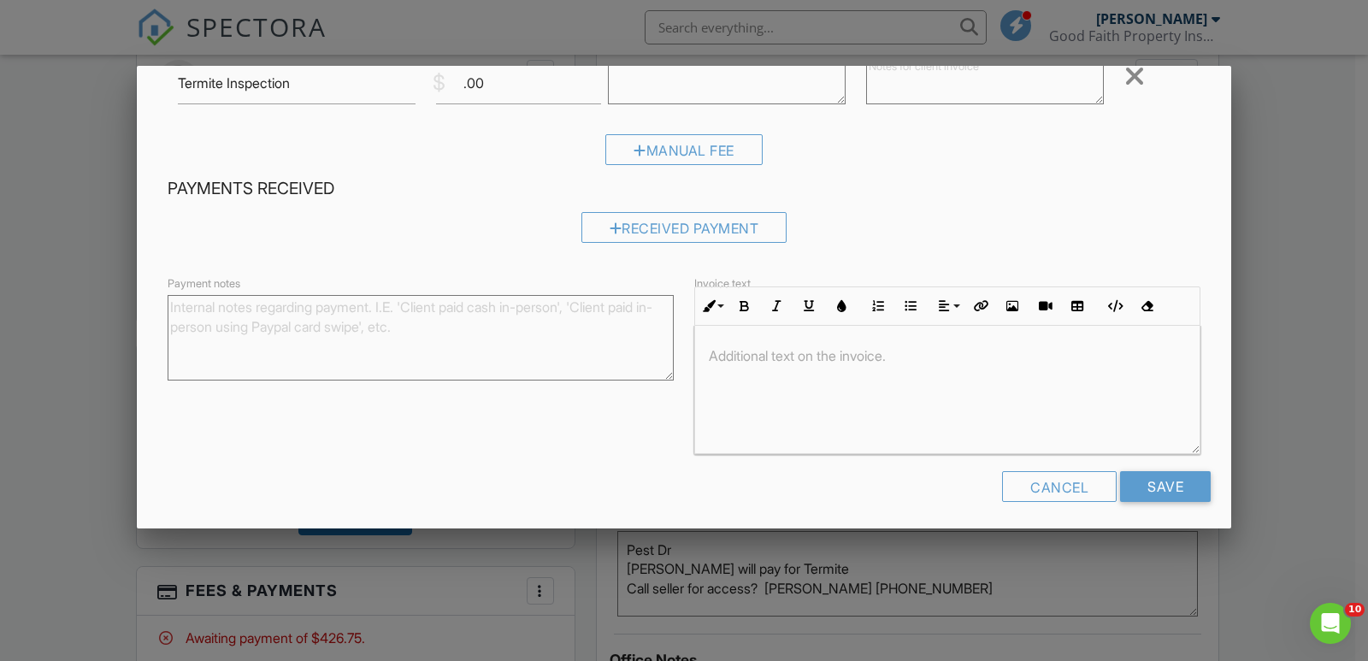
scroll to position [286, 0]
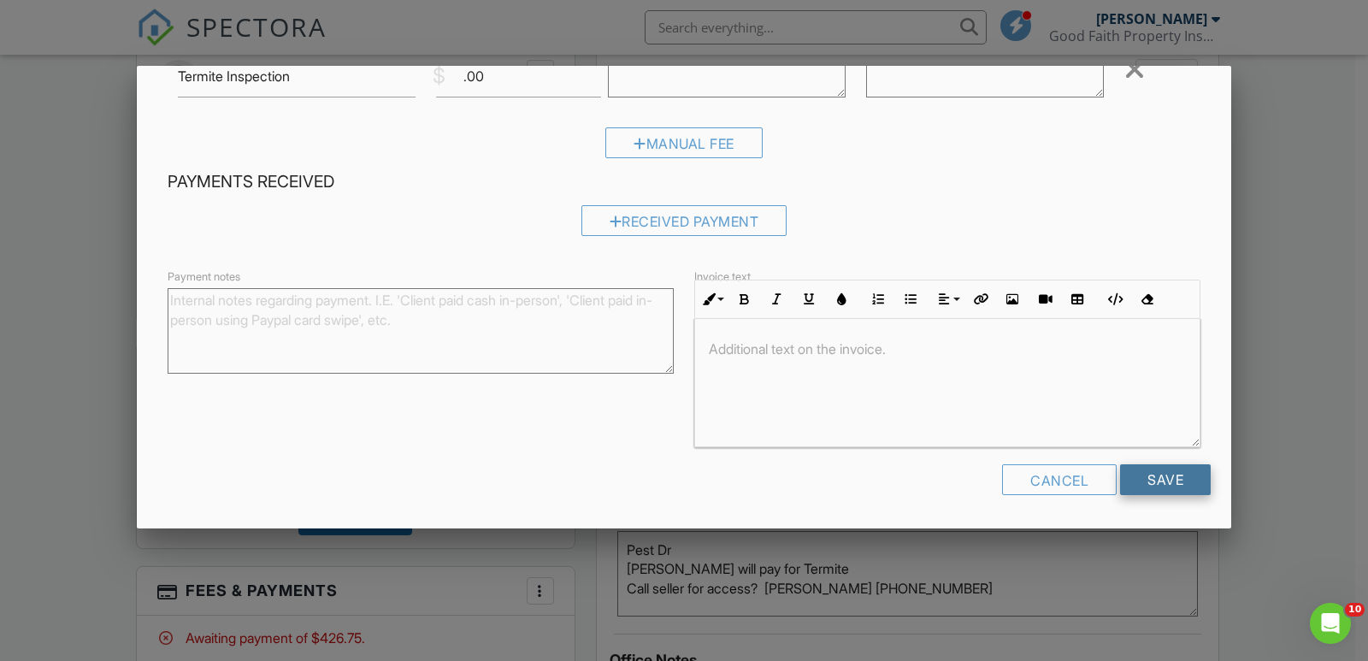
click at [1151, 487] on input "Save" at bounding box center [1165, 479] width 91 height 31
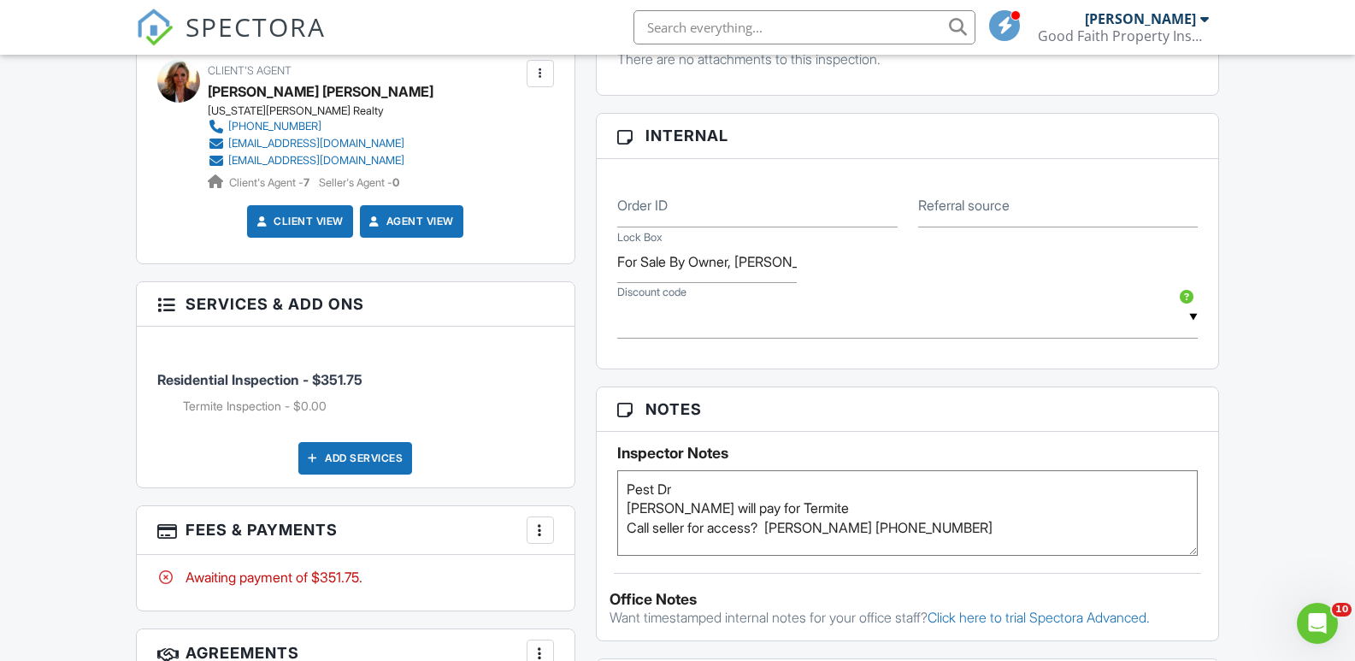
scroll to position [940, 0]
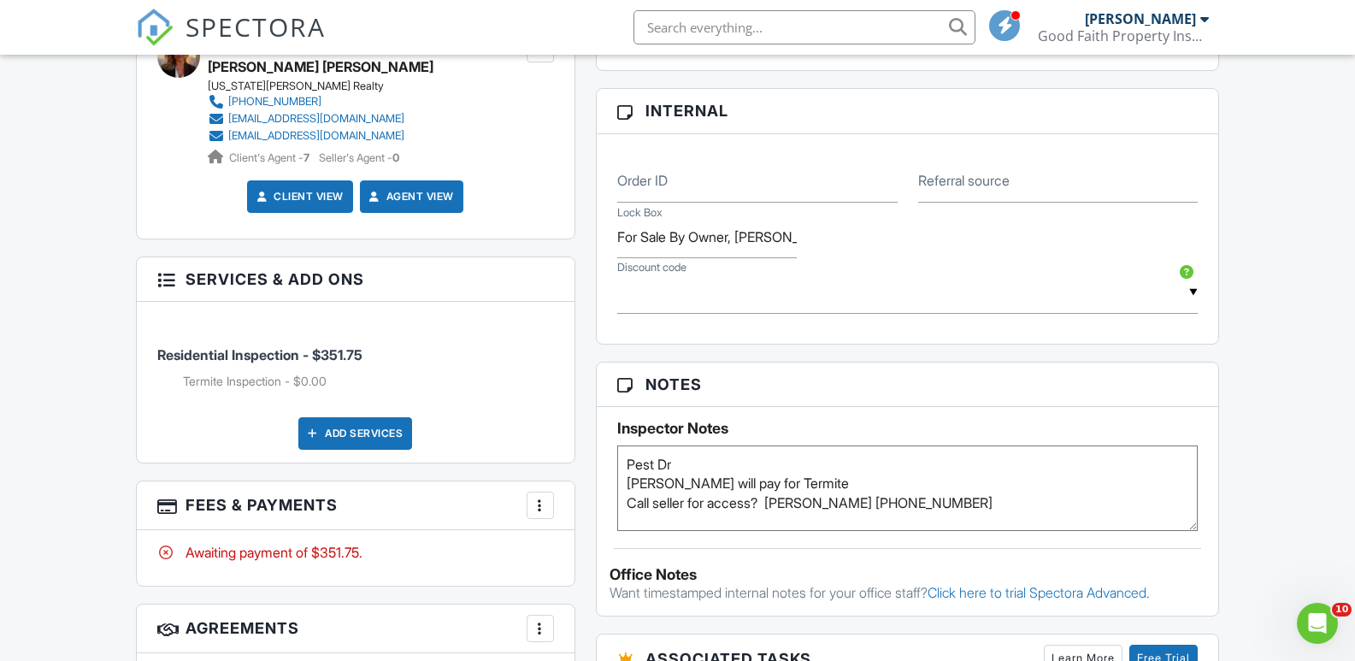
drag, startPoint x: 626, startPoint y: 504, endPoint x: 864, endPoint y: 510, distance: 238.6
click at [864, 510] on textarea "Pest Dr [PERSON_NAME] will pay for Termite Call seller for access? [PERSON_NAME…" at bounding box center [907, 487] width 581 height 85
drag, startPoint x: 966, startPoint y: 509, endPoint x: 724, endPoint y: 492, distance: 242.4
click at [781, 487] on textarea "Pest Dr [PERSON_NAME] will pay for Termite Call seller for access? [PERSON_NAME…" at bounding box center [907, 487] width 581 height 85
click at [648, 502] on textarea "Pest Dr [PERSON_NAME] will pay for Termite Call seller for access? [PERSON_NAME…" at bounding box center [907, 487] width 581 height 85
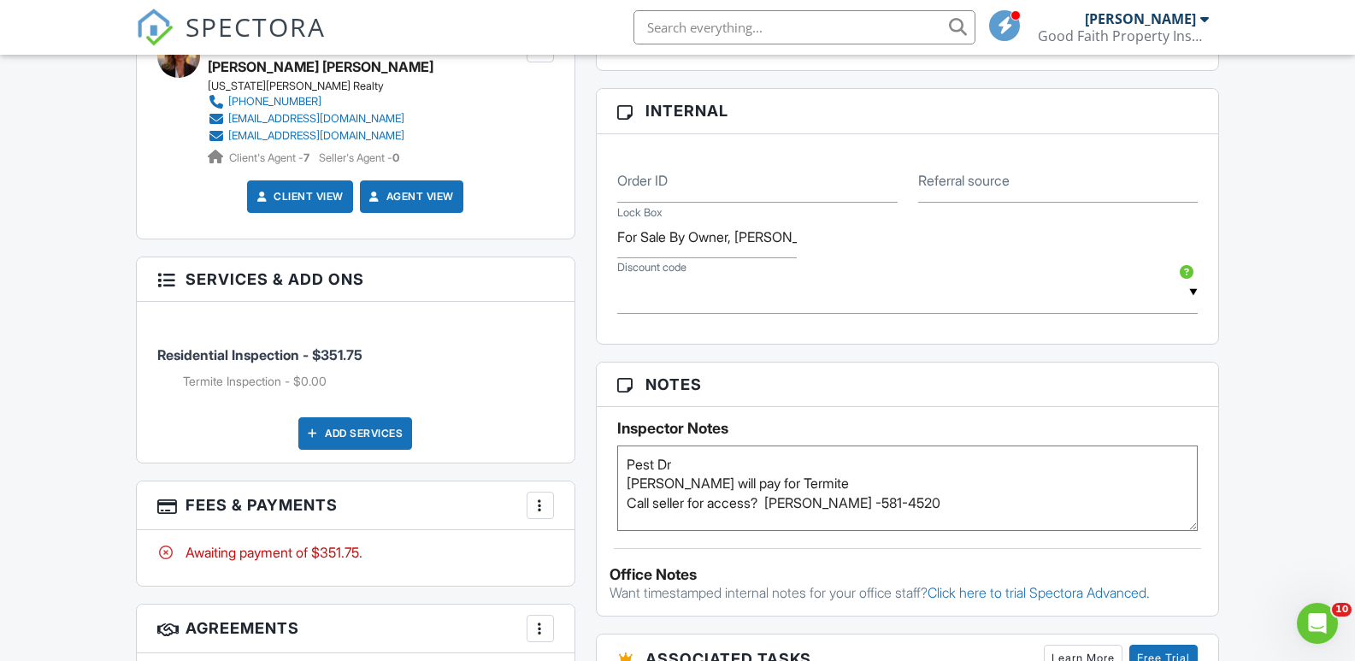
drag, startPoint x: 628, startPoint y: 501, endPoint x: 932, endPoint y: 513, distance: 303.7
click at [932, 513] on textarea "Pest Dr [PERSON_NAME] will pay for Termite Call seller for access? [PERSON_NAME…" at bounding box center [907, 487] width 581 height 85
click at [857, 418] on div "Inspector Notes Pest Dr [PERSON_NAME] will pay for Termite Call seller for acce…" at bounding box center [908, 469] width 622 height 124
click at [844, 499] on textarea "Pest Dr [PERSON_NAME] will pay for Termite Call seller for access? [PERSON_NAME…" at bounding box center [907, 487] width 581 height 85
click at [789, 238] on input "For Sale By Owner, [PERSON_NAME] [PHONE_NUMBER]" at bounding box center [707, 237] width 180 height 42
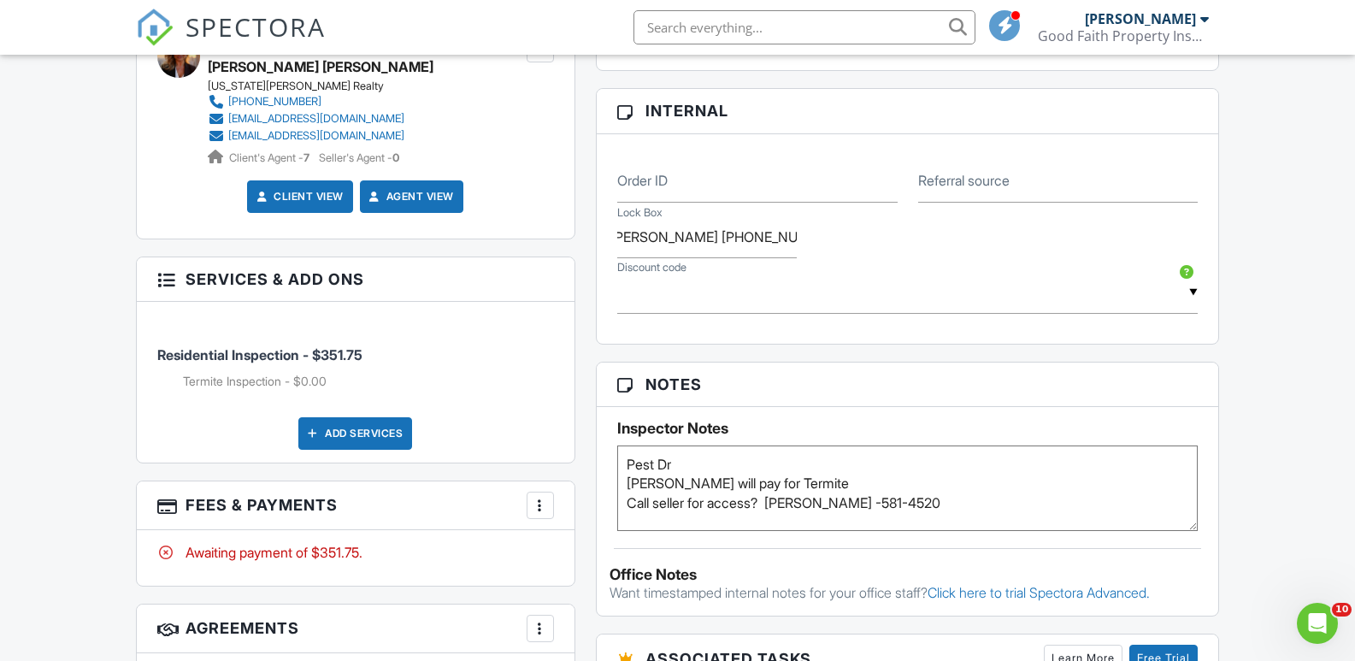
scroll to position [0, 0]
click at [865, 500] on textarea "Pest Dr [PERSON_NAME] will pay for Termite Call seller for access? [PERSON_NAME…" at bounding box center [907, 487] width 581 height 85
click at [879, 537] on div "Notes Inspector Notes Pest Dr [PERSON_NAME] will pay for Termite Call seller fo…" at bounding box center [908, 490] width 624 height 256
click at [719, 470] on textarea "Pest Dr [PERSON_NAME] will pay for Termite Call seller for access? [PERSON_NAME…" at bounding box center [907, 487] width 581 height 85
type textarea "Pest Dr [PERSON_NAME] AM [PERSON_NAME] will pay for Termite Call seller for acc…"
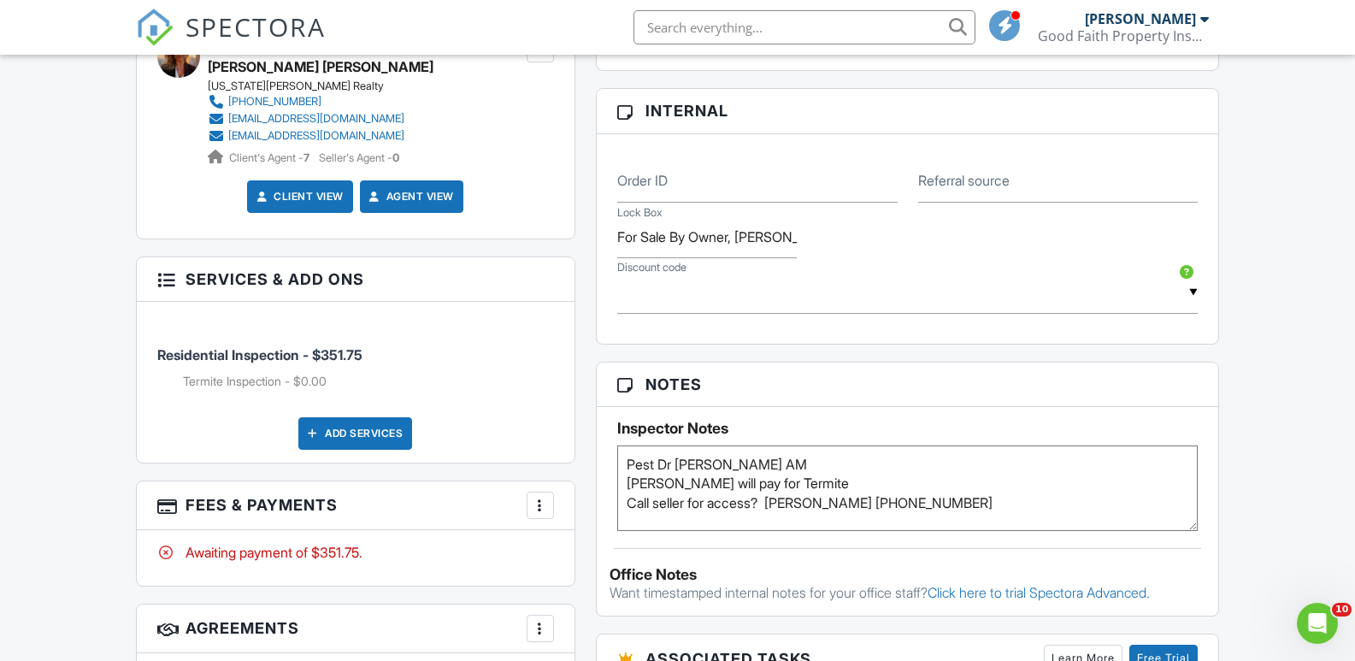
click at [810, 544] on div "Notes Inspector Notes Pest Dr [PERSON_NAME] will pay for Termite Call seller fo…" at bounding box center [908, 490] width 624 height 256
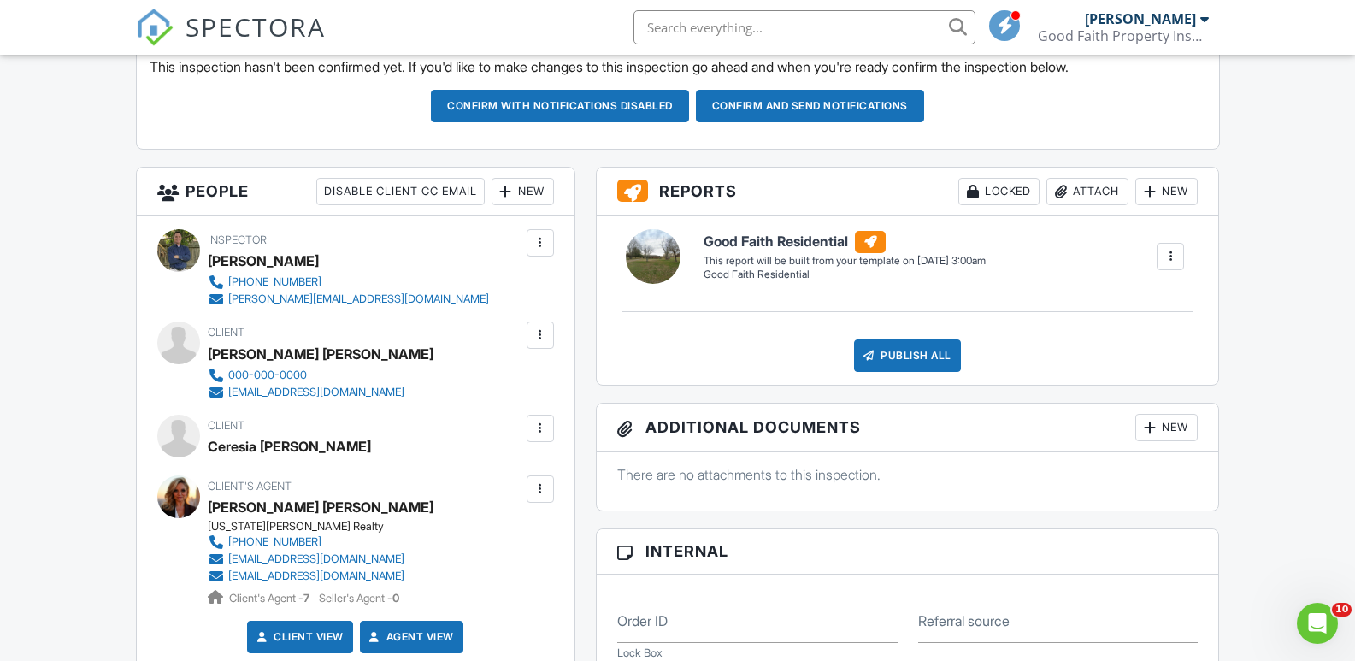
scroll to position [85, 0]
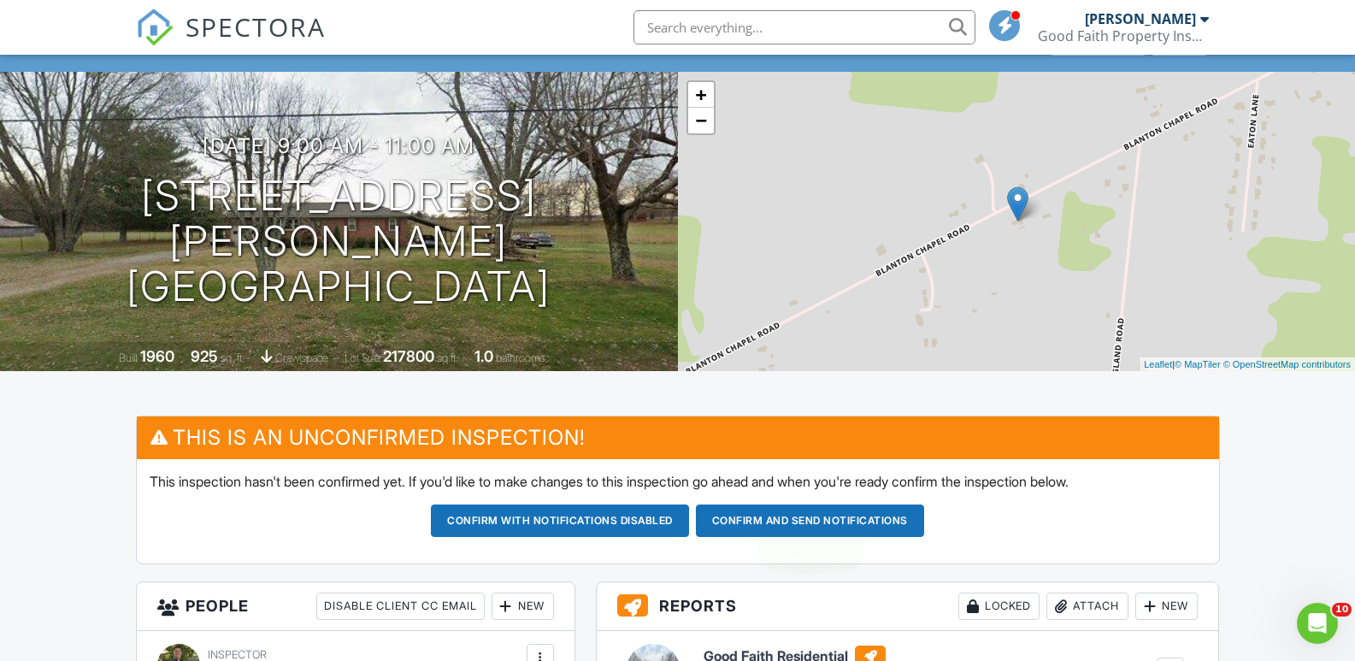
click at [689, 521] on button "Confirm and send notifications" at bounding box center [560, 520] width 258 height 32
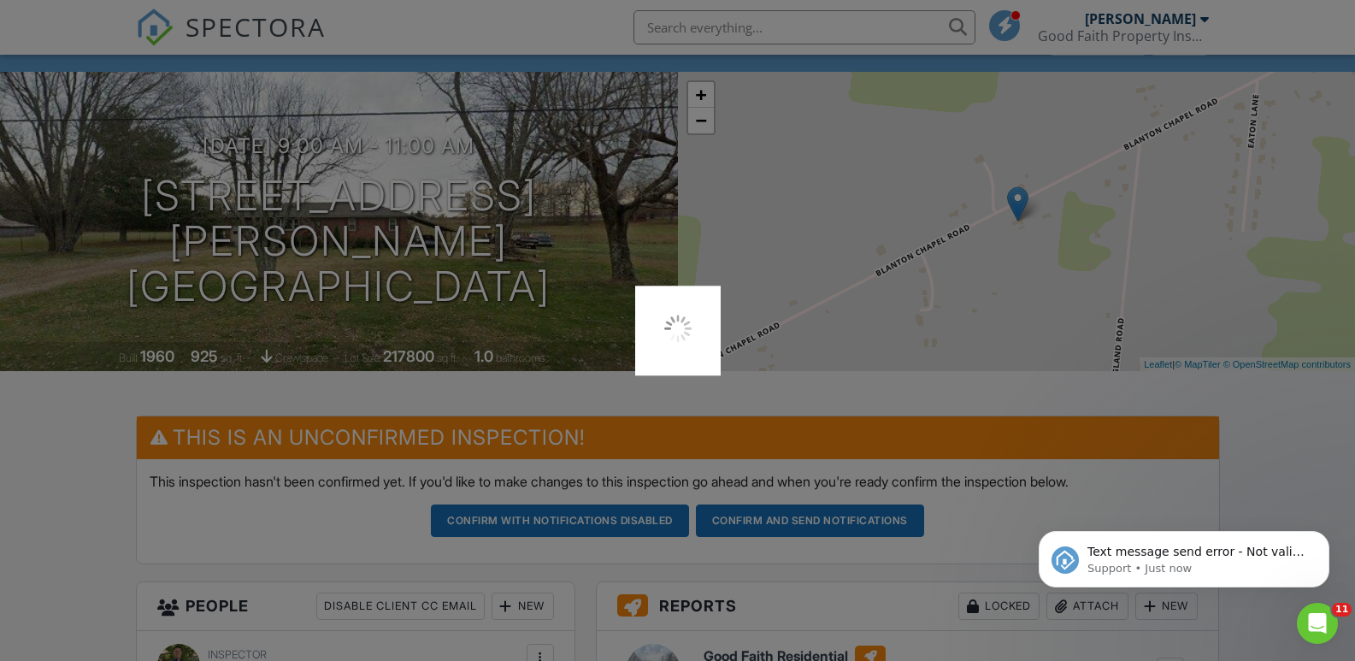
scroll to position [0, 0]
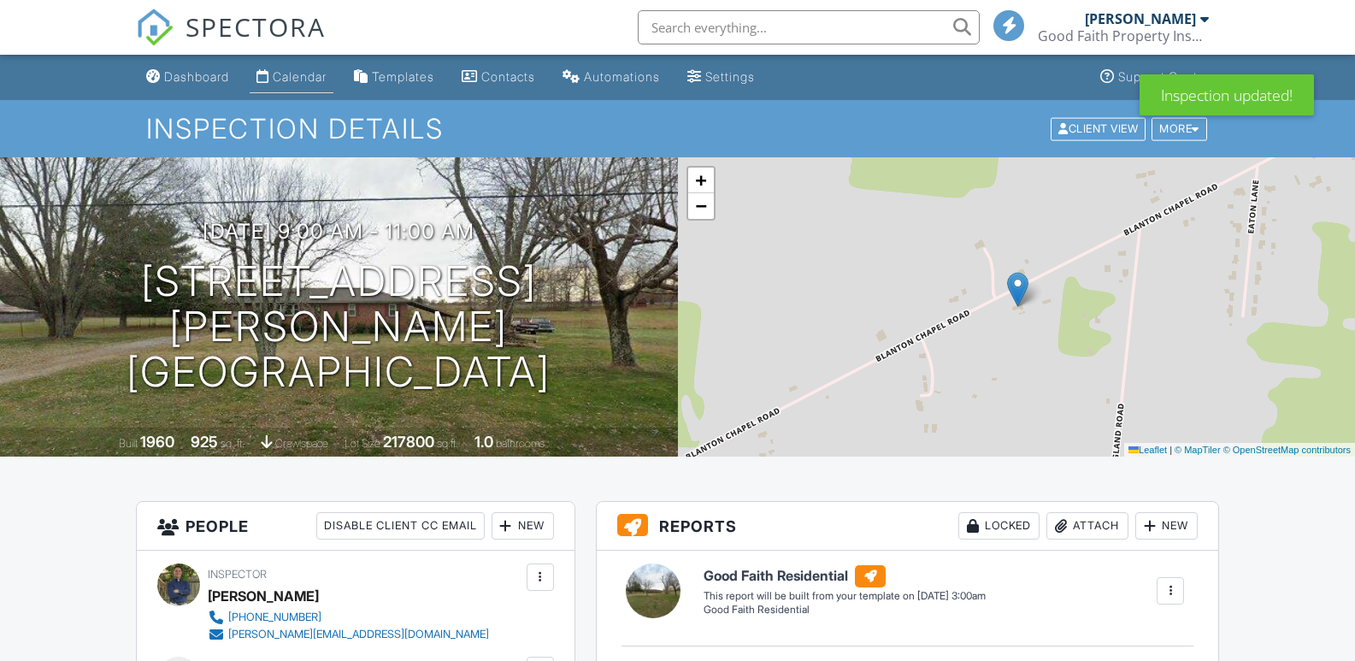
click at [303, 77] on div "Calendar" at bounding box center [300, 76] width 54 height 15
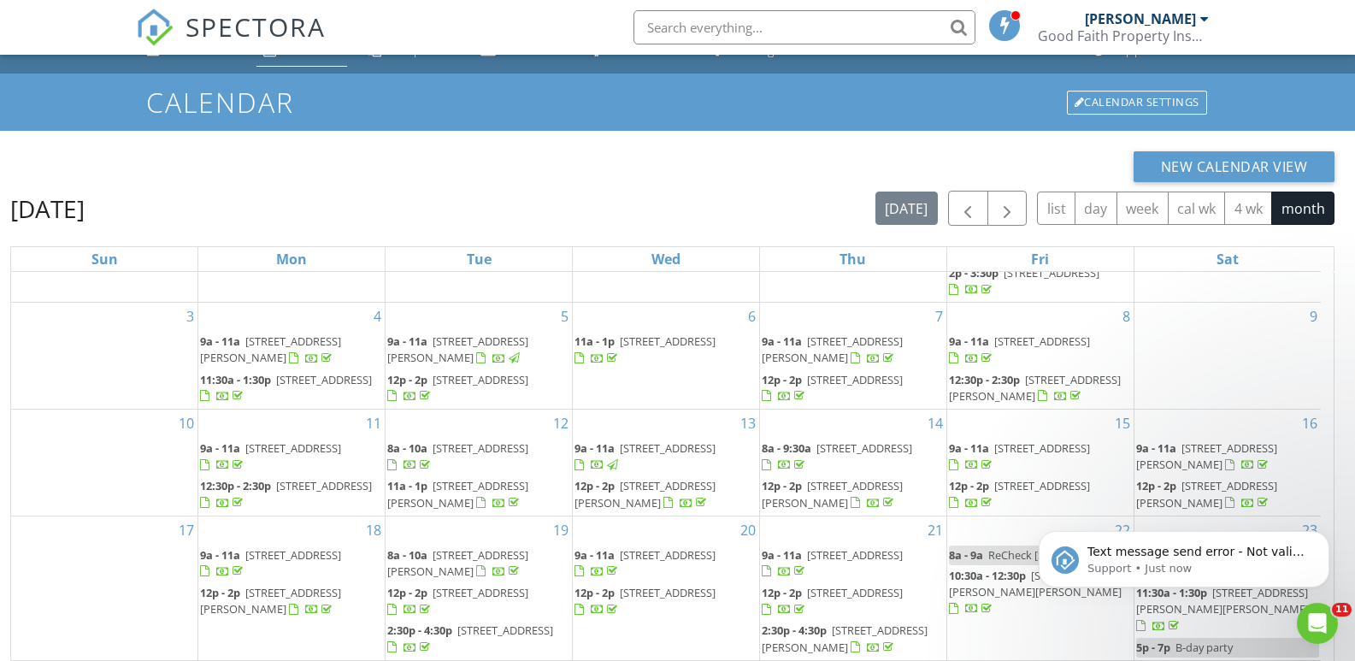
scroll to position [227, 0]
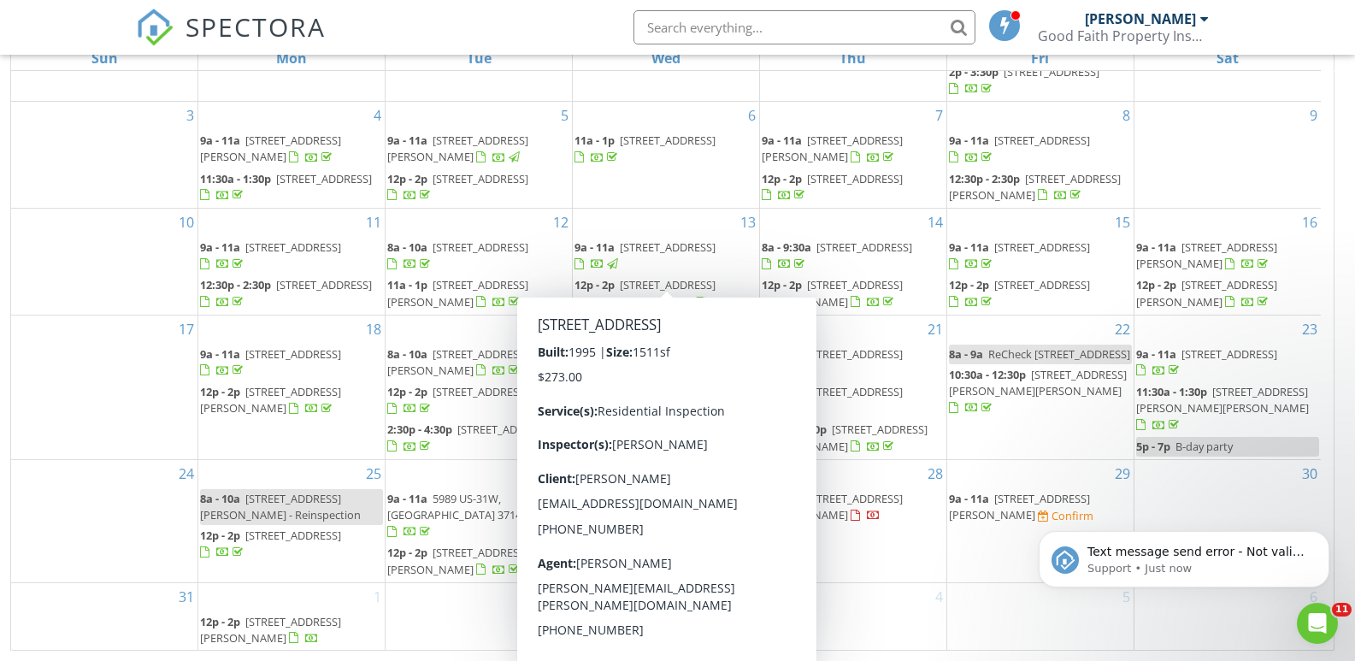
click at [1029, 511] on body "Text message send error - Not valid number: 000-000-0000 -&gt; +10000000000. Pl…" at bounding box center [1184, 555] width 328 height 106
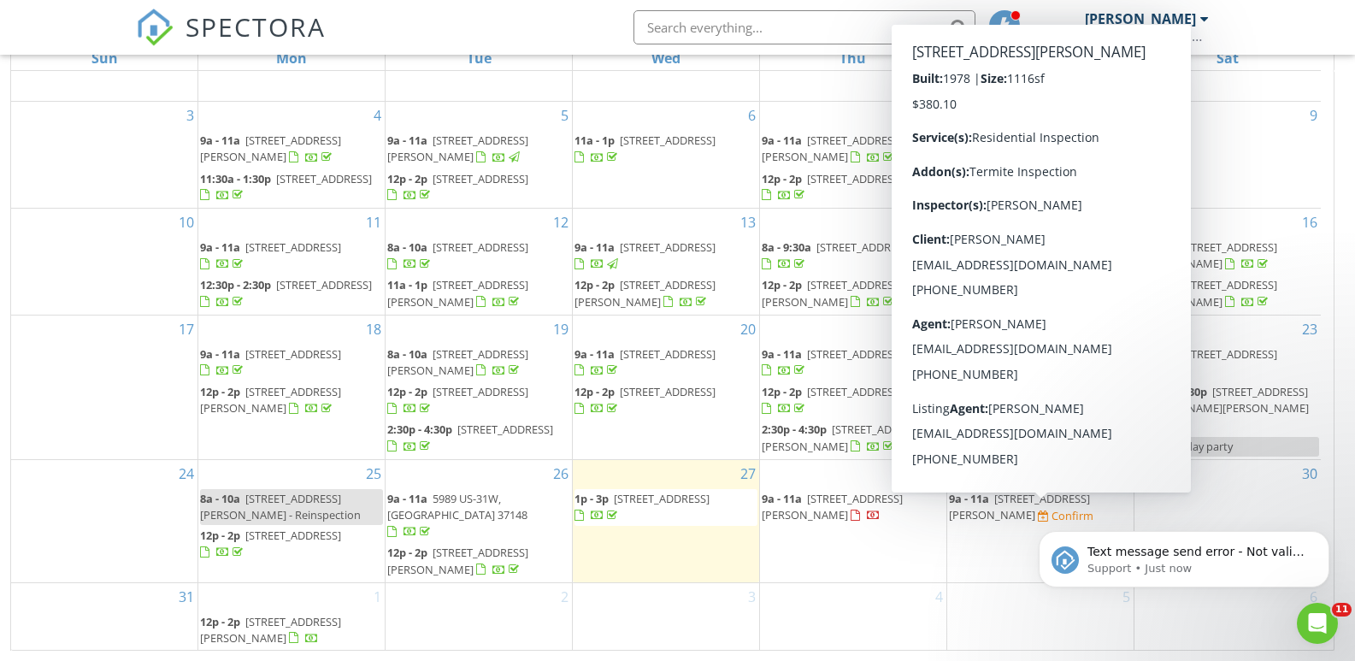
click html "Text message send error - Not valid number: 000-000-0000 -&gt; +10000000000. Pl…"
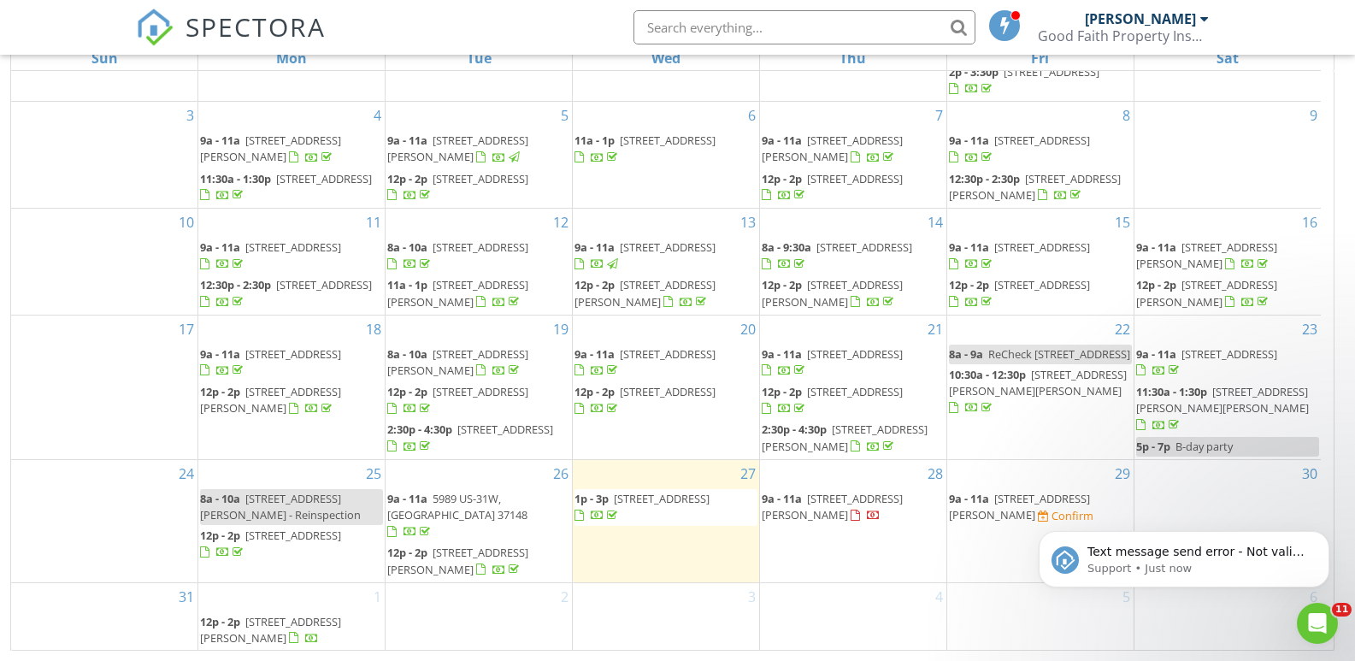
click at [1028, 515] on body "Text message send error - Not valid number: 000-000-0000 -&gt; +10000000000. Pl…" at bounding box center [1184, 555] width 328 height 106
click at [1322, 536] on icon "Dismiss notification" at bounding box center [1324, 535] width 9 height 9
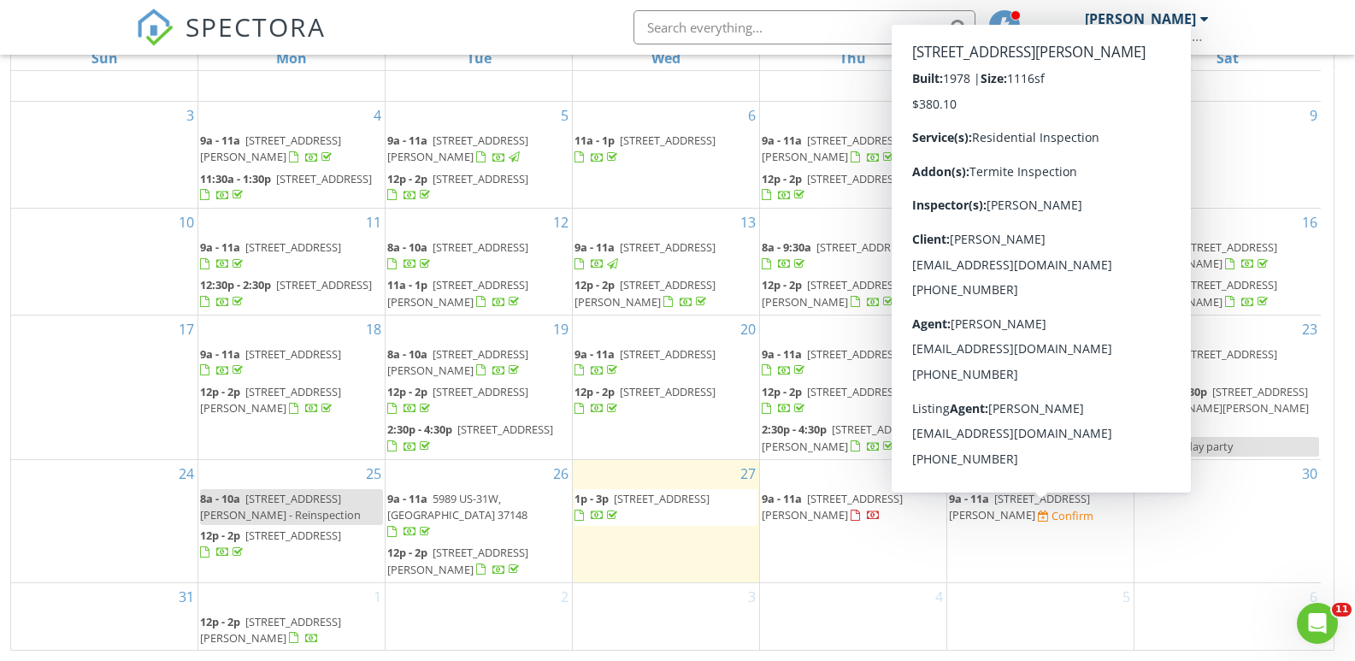
click at [1045, 514] on span "[STREET_ADDRESS][PERSON_NAME]" at bounding box center [1019, 507] width 141 height 32
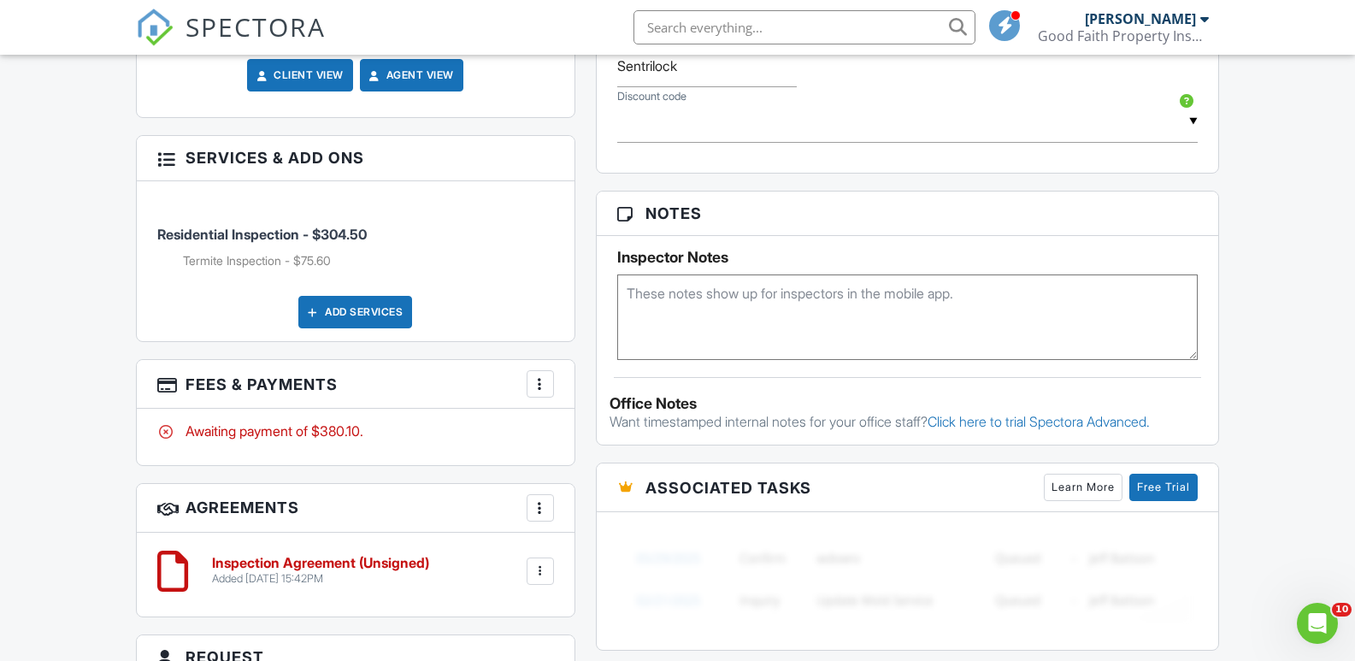
click at [538, 386] on div at bounding box center [540, 383] width 17 height 17
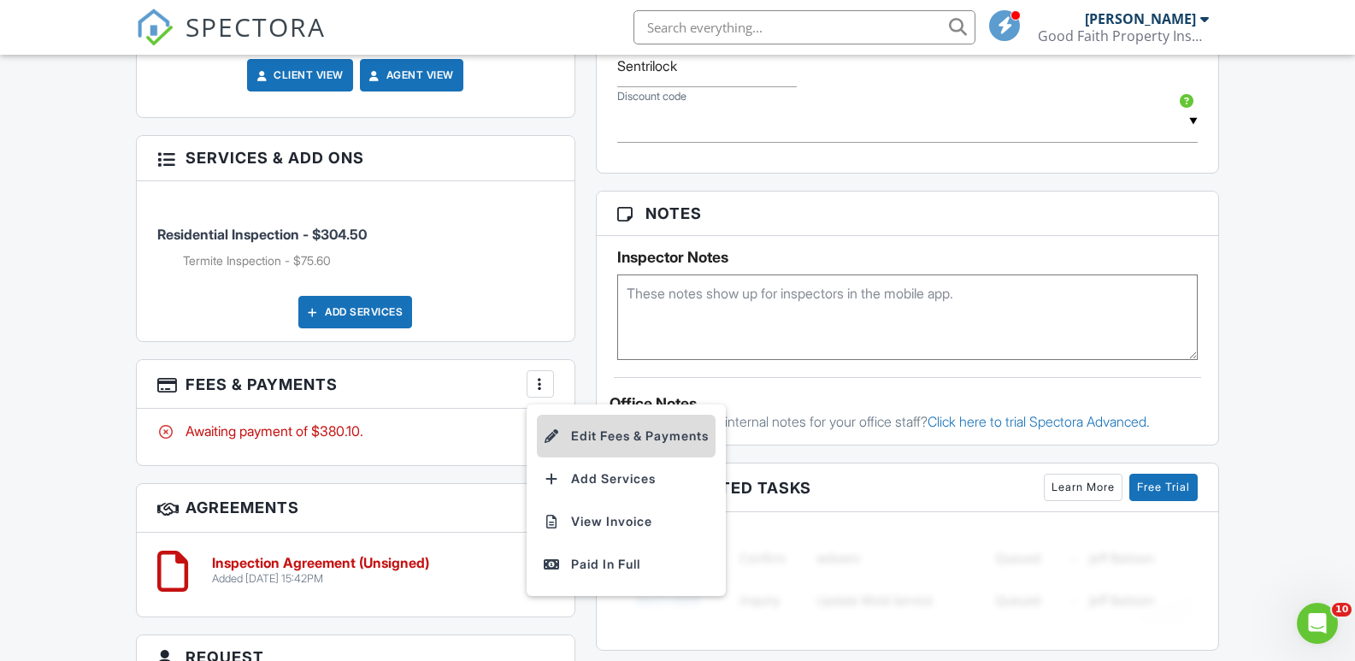
click at [615, 433] on li "Edit Fees & Payments" at bounding box center [626, 436] width 179 height 43
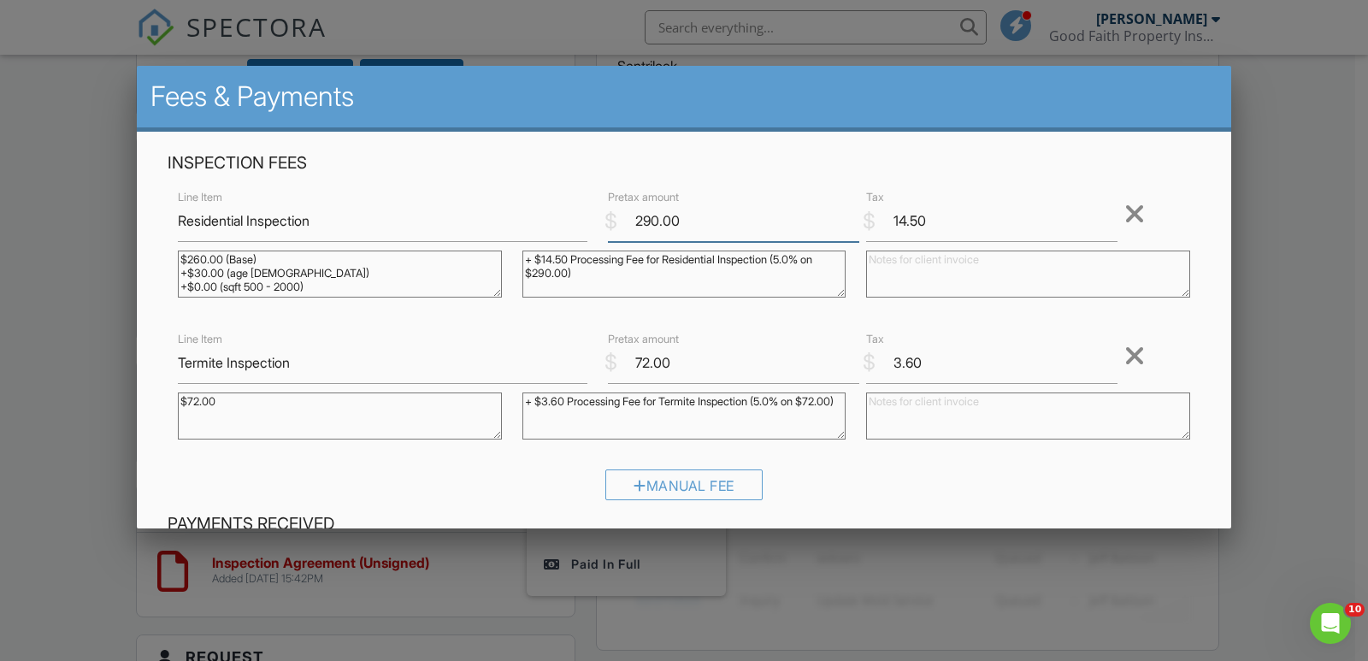
click at [645, 221] on input "290.00" at bounding box center [733, 221] width 251 height 42
type input "270.00"
drag, startPoint x: 892, startPoint y: 220, endPoint x: 934, endPoint y: 222, distance: 42.8
click at [934, 222] on input "14.50" at bounding box center [991, 221] width 251 height 42
type input "10.00"
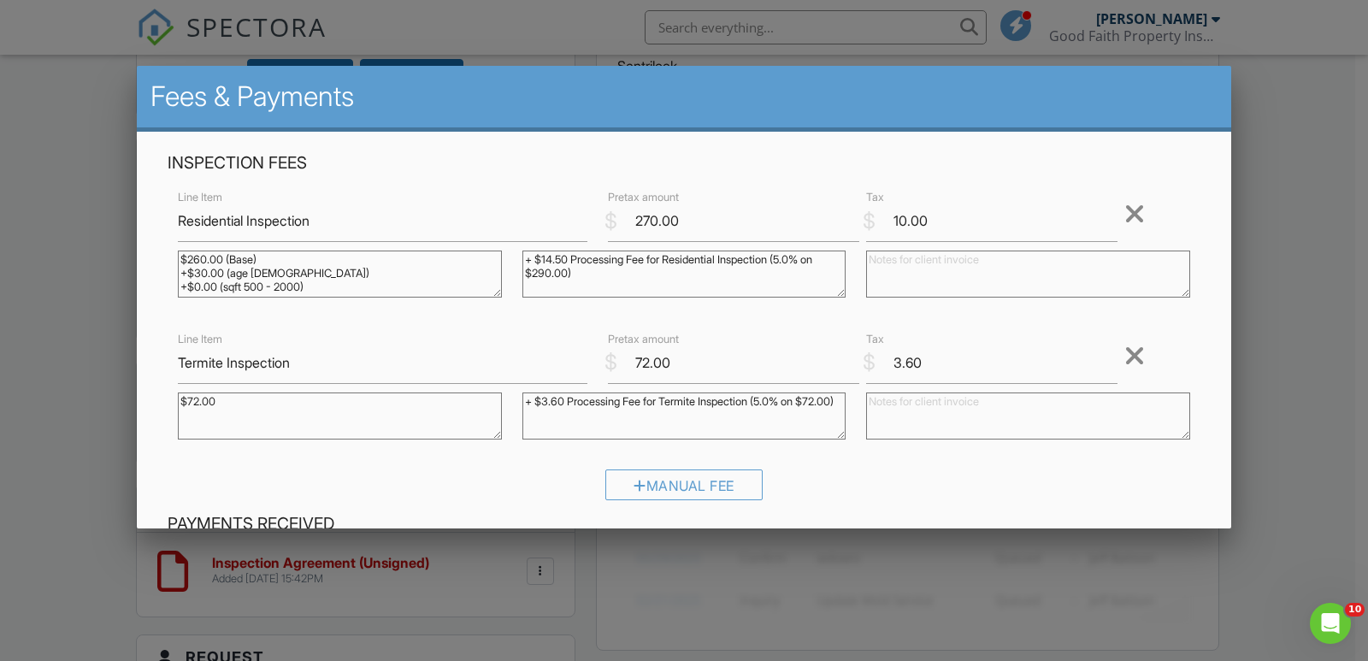
scroll to position [13, 0]
drag, startPoint x: 180, startPoint y: 258, endPoint x: 321, endPoint y: 336, distance: 161.1
click at [321, 336] on div "Inspection Fees Line Item Residential Inspection $ Pretax amount 270.00 $ Tax 1…" at bounding box center [683, 332] width 1053 height 361
drag, startPoint x: 522, startPoint y: 258, endPoint x: 774, endPoint y: 304, distance: 255.5
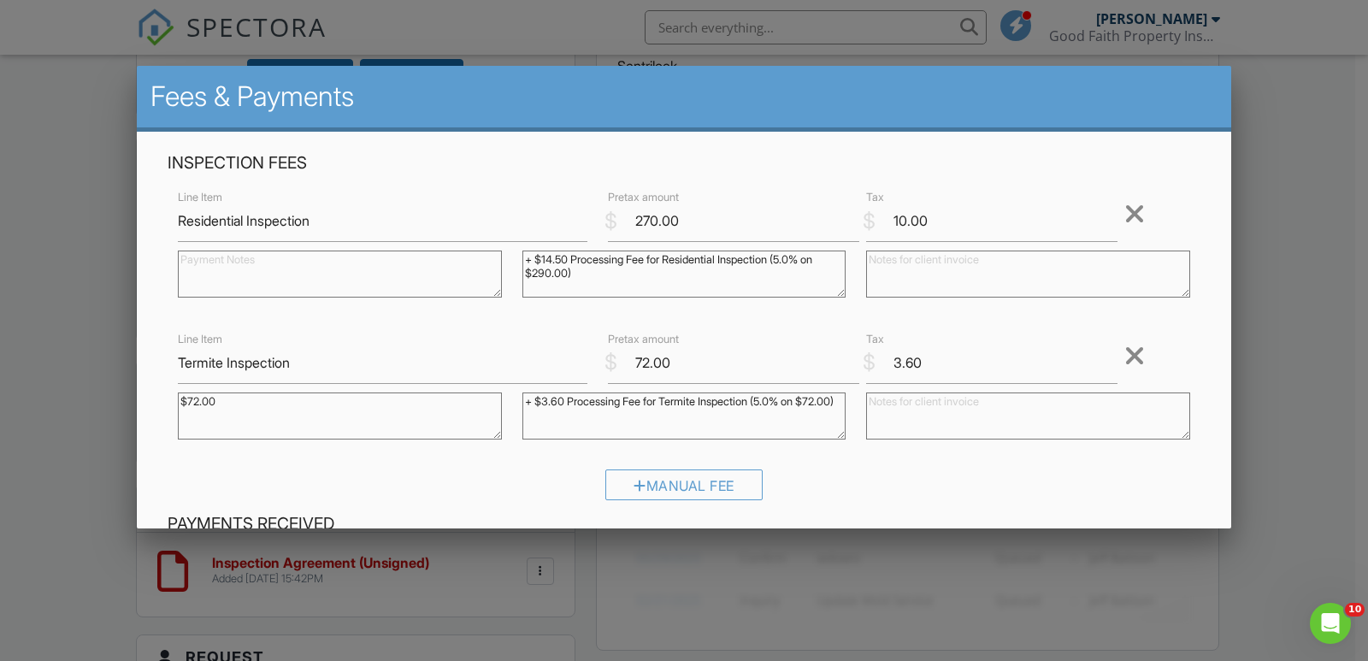
click at [762, 303] on div "+ $14.50 Processing Fee for Residential Inspection (5.0% on $290.00)" at bounding box center [684, 276] width 344 height 68
click at [916, 284] on textarea at bounding box center [1028, 273] width 324 height 47
paste textarea "+ $14.50 Processing Fee for Residential Inspection (5.0% on $290.00)"
drag, startPoint x: 884, startPoint y: 258, endPoint x: 906, endPoint y: 257, distance: 22.2
click at [906, 257] on textarea "+ $14.50 Processing Fee for Residential Inspection (5.0% on $290.00)" at bounding box center [1028, 273] width 324 height 47
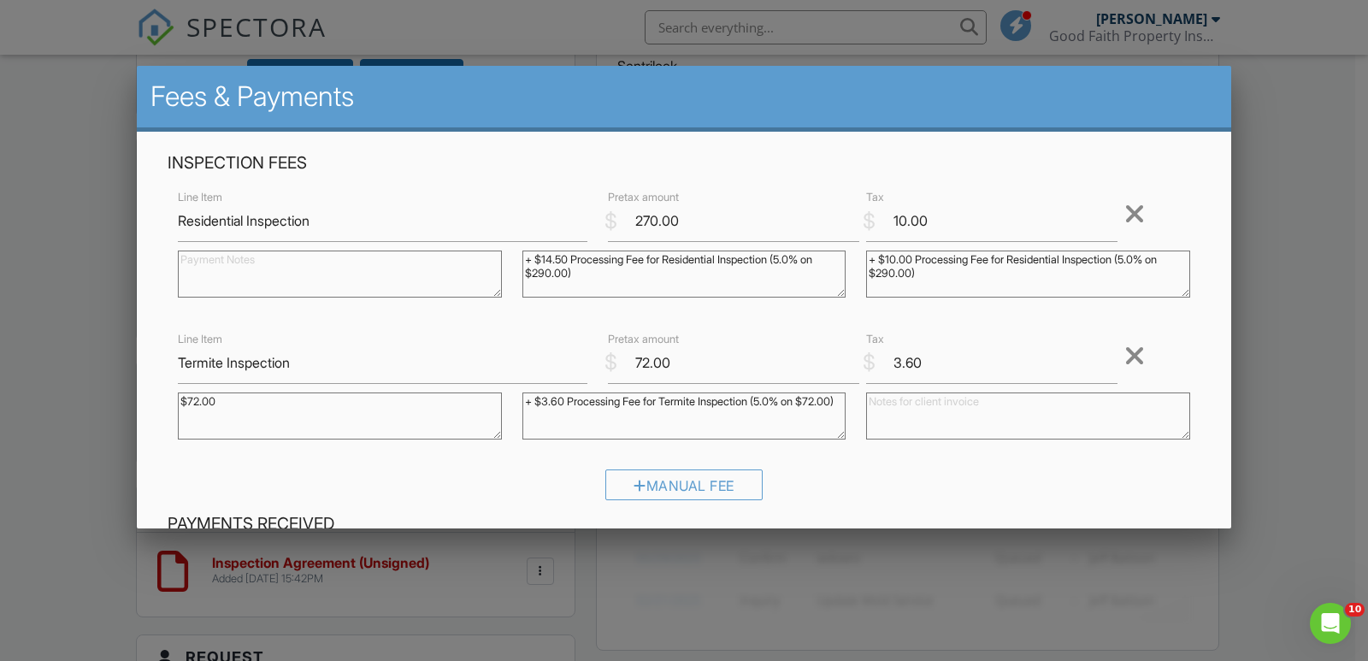
drag, startPoint x: 987, startPoint y: 256, endPoint x: 1013, endPoint y: 304, distance: 54.3
click at [1013, 304] on div "+ $10.00 Processing Fee for Residential Inspection (5.0% on $290.00)" at bounding box center [1028, 276] width 344 height 68
type textarea "+ $10.00 Processing Fee"
drag, startPoint x: 639, startPoint y: 358, endPoint x: 650, endPoint y: 358, distance: 11.1
click at [650, 358] on input "72.00" at bounding box center [733, 363] width 251 height 42
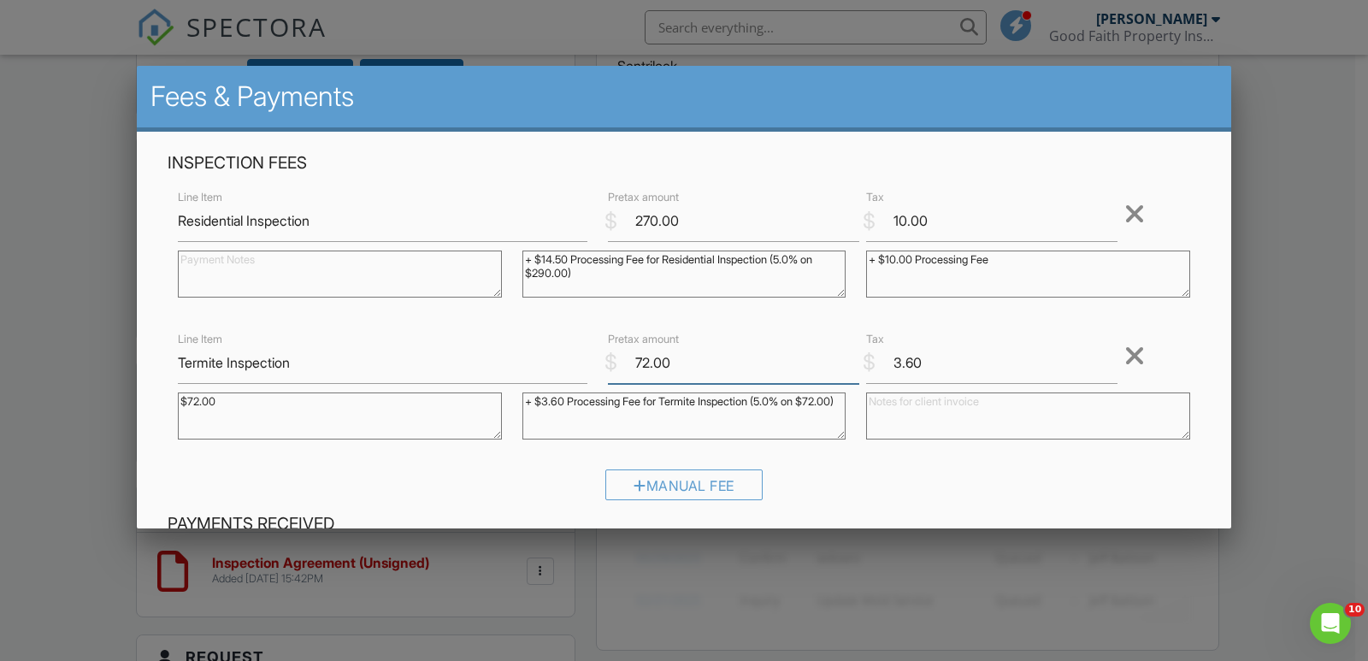
click at [650, 358] on input "72.00" at bounding box center [733, 363] width 251 height 42
type input "75.00"
drag, startPoint x: 223, startPoint y: 400, endPoint x: 169, endPoint y: 400, distance: 53.9
click at [169, 400] on div "$72.00" at bounding box center [340, 418] width 344 height 68
drag, startPoint x: 519, startPoint y: 400, endPoint x: 599, endPoint y: 429, distance: 85.4
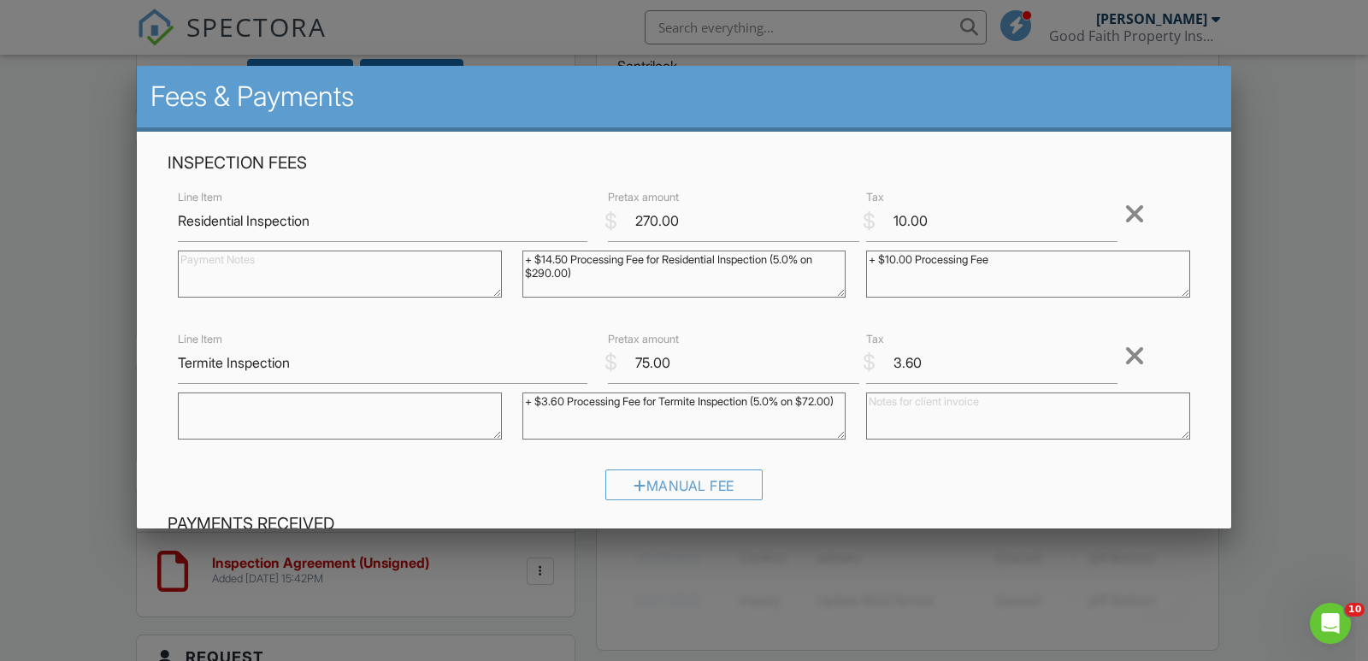
click at [588, 429] on textarea "+ $3.60 Processing Fee for Termite Inspection (5.0% on $72.00)" at bounding box center [684, 415] width 324 height 47
drag, startPoint x: 958, startPoint y: 361, endPoint x: 882, endPoint y: 364, distance: 76.2
click at [882, 364] on input "3.60" at bounding box center [991, 363] width 251 height 42
drag, startPoint x: 1157, startPoint y: 462, endPoint x: 1184, endPoint y: 354, distance: 110.9
click at [1153, 459] on div "Inspection Fees Line Item Residential Inspection $ Pretax amount 270.00 $ Tax 1…" at bounding box center [683, 332] width 1053 height 361
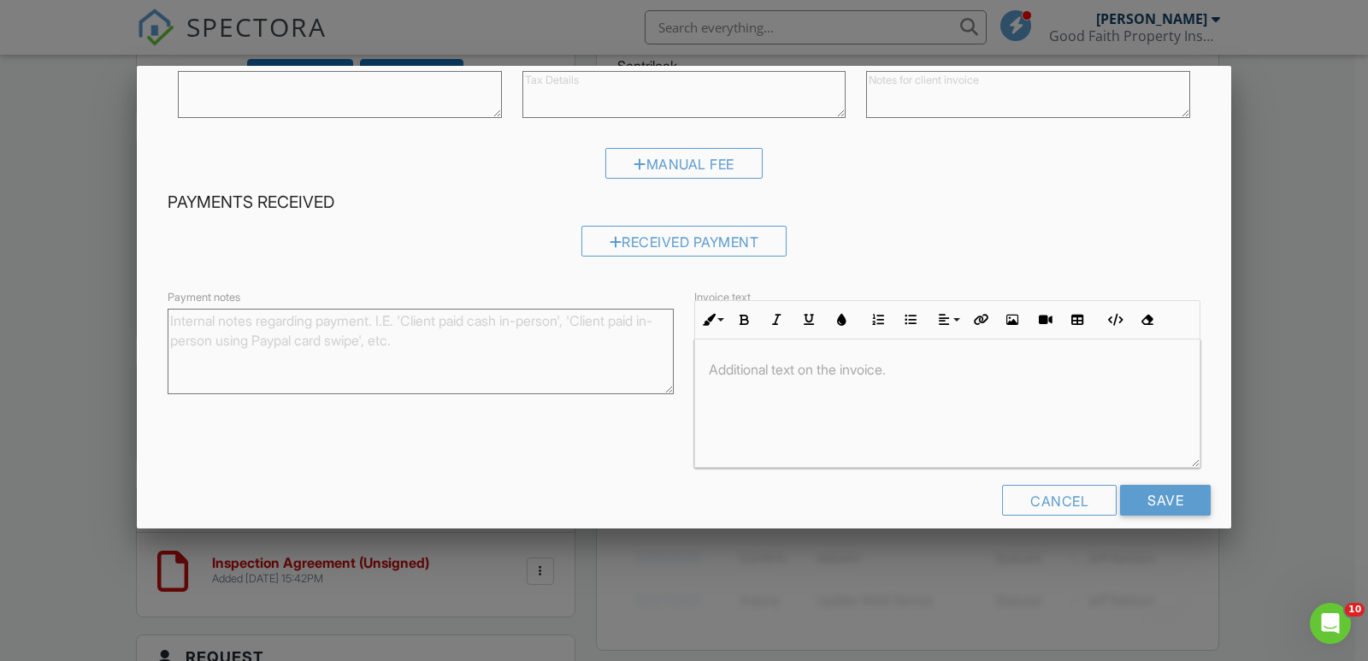
scroll to position [342, 0]
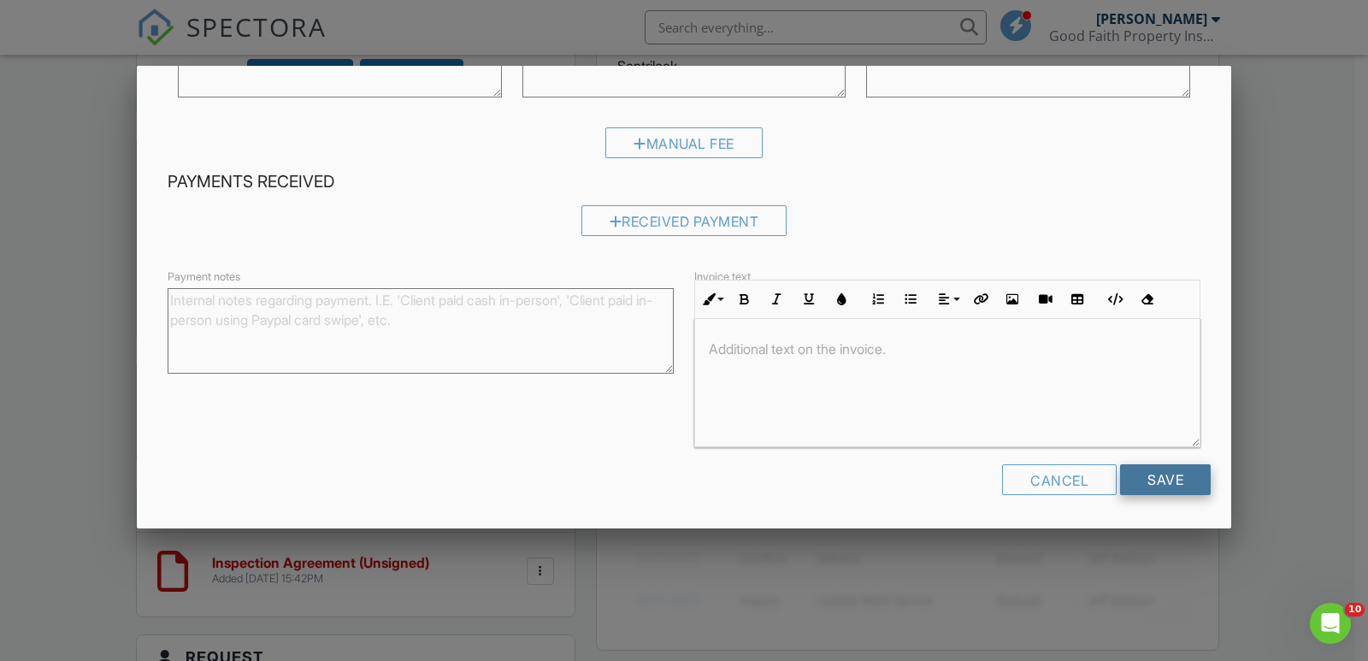
click at [1150, 478] on input "Save" at bounding box center [1165, 479] width 91 height 31
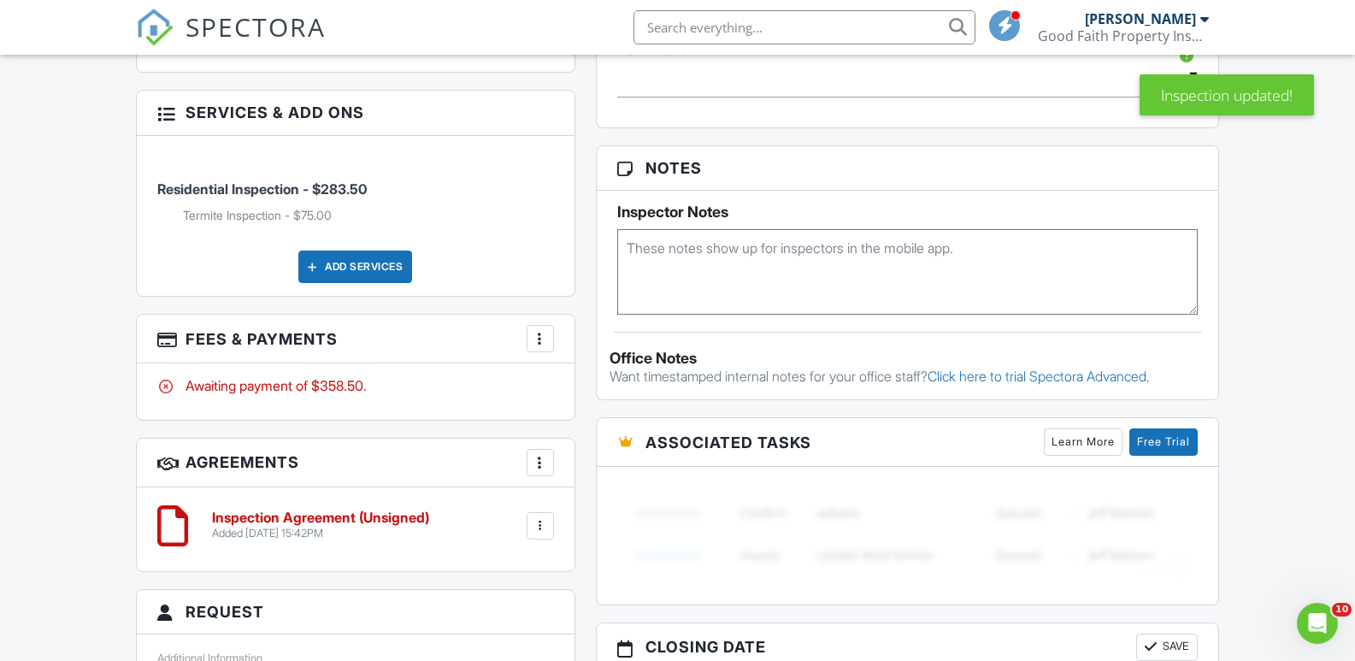
scroll to position [1131, 0]
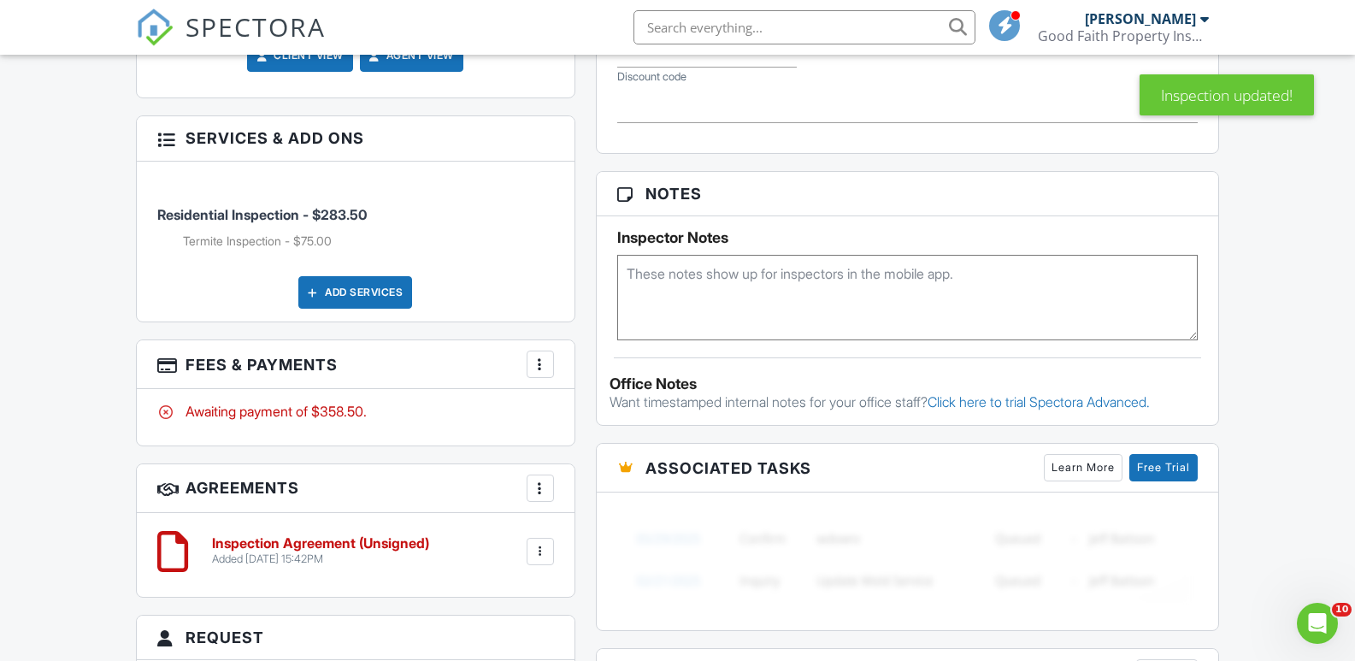
click at [677, 275] on textarea at bounding box center [907, 297] width 581 height 85
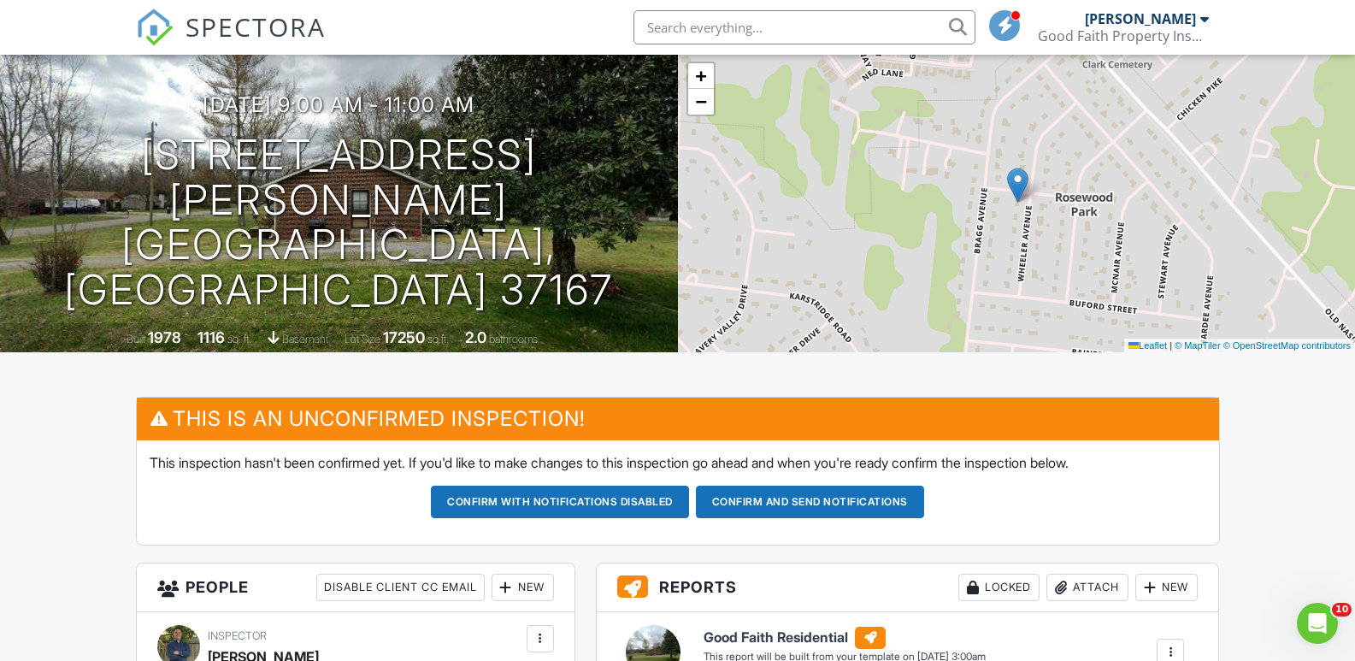
scroll to position [0, 0]
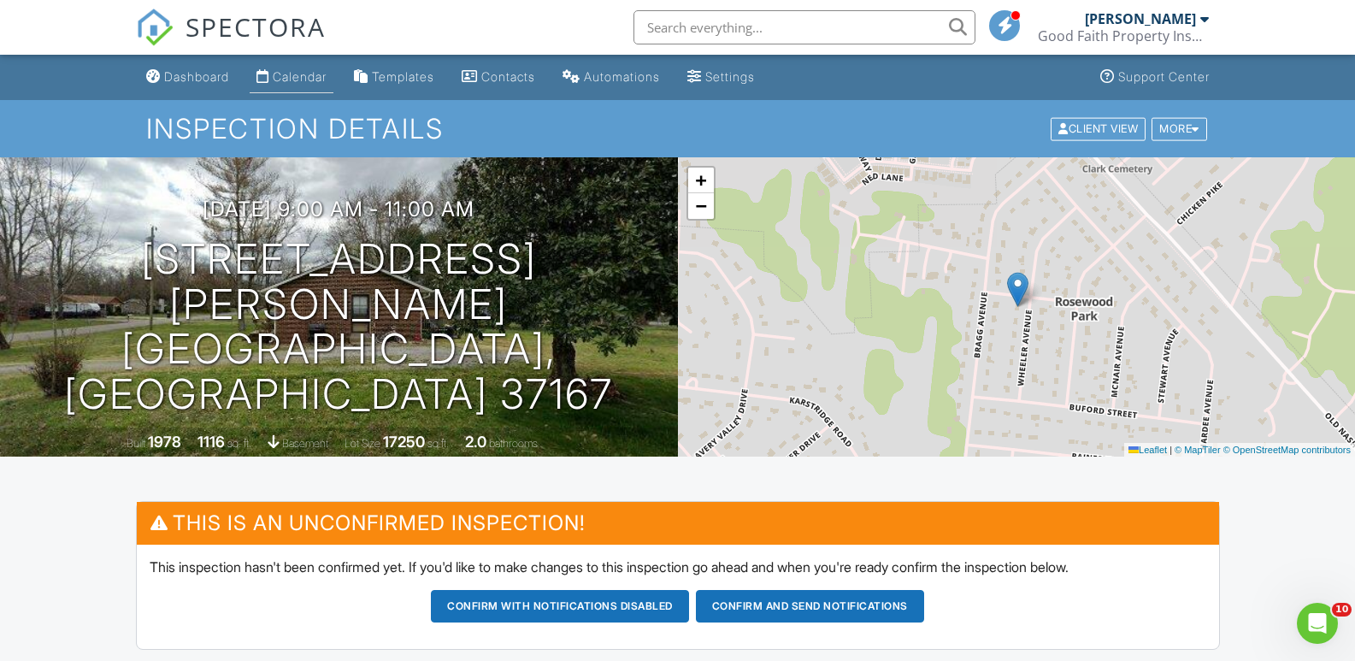
type textarea "Pest Dr"
click at [311, 70] on div "Calendar" at bounding box center [300, 76] width 54 height 15
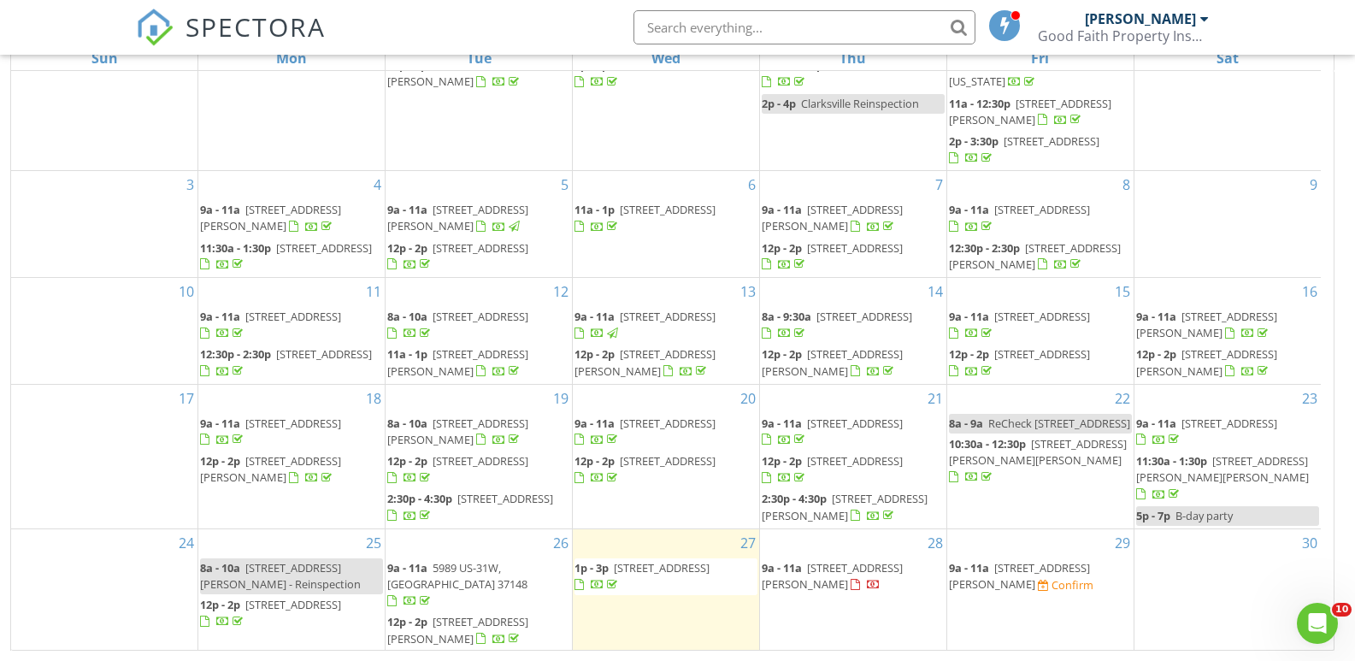
scroll to position [151, 0]
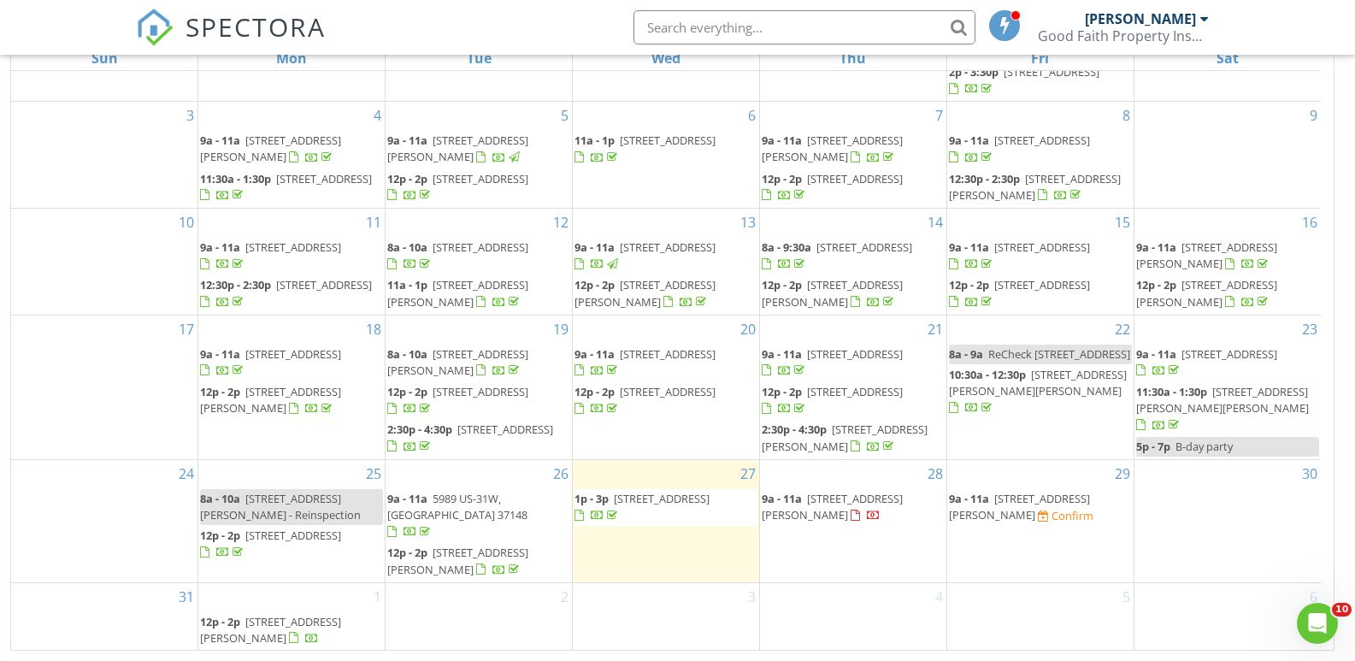
click at [1029, 519] on span "408 Wheeler Ave, Smyrna 37167" at bounding box center [1019, 507] width 141 height 32
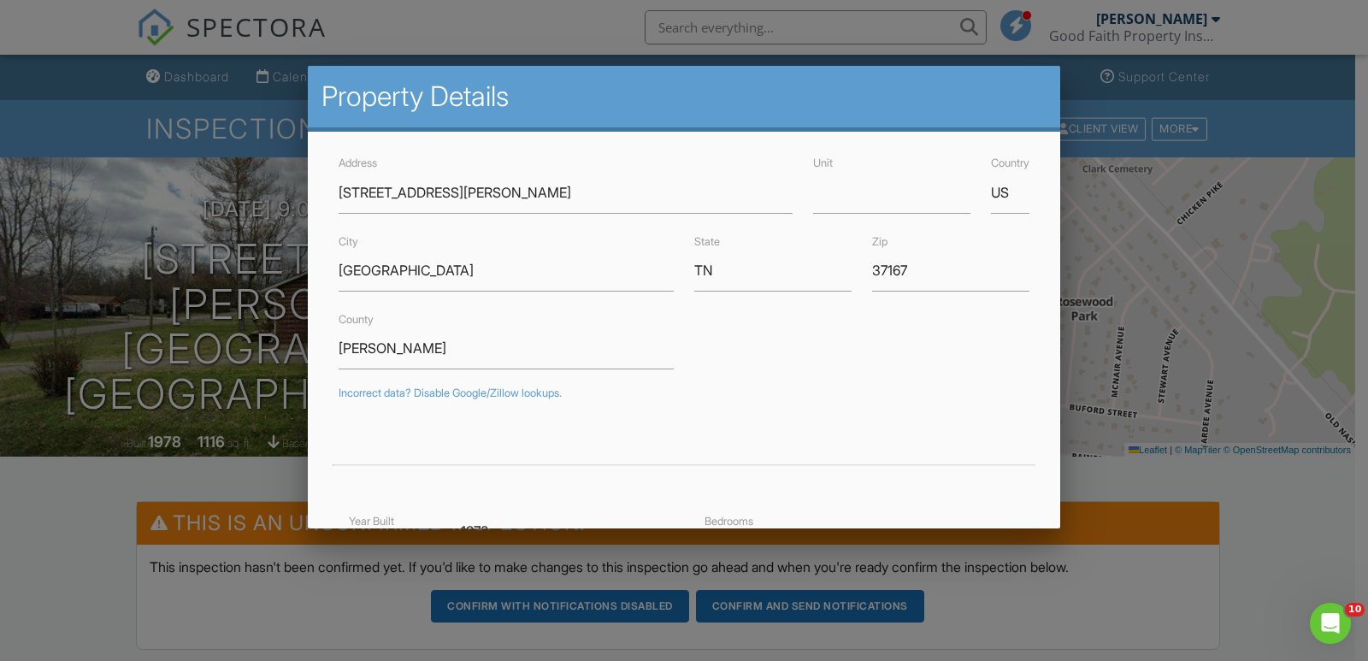
click at [1327, 517] on div at bounding box center [684, 328] width 1368 height 826
